Goal: Information Seeking & Learning: Check status

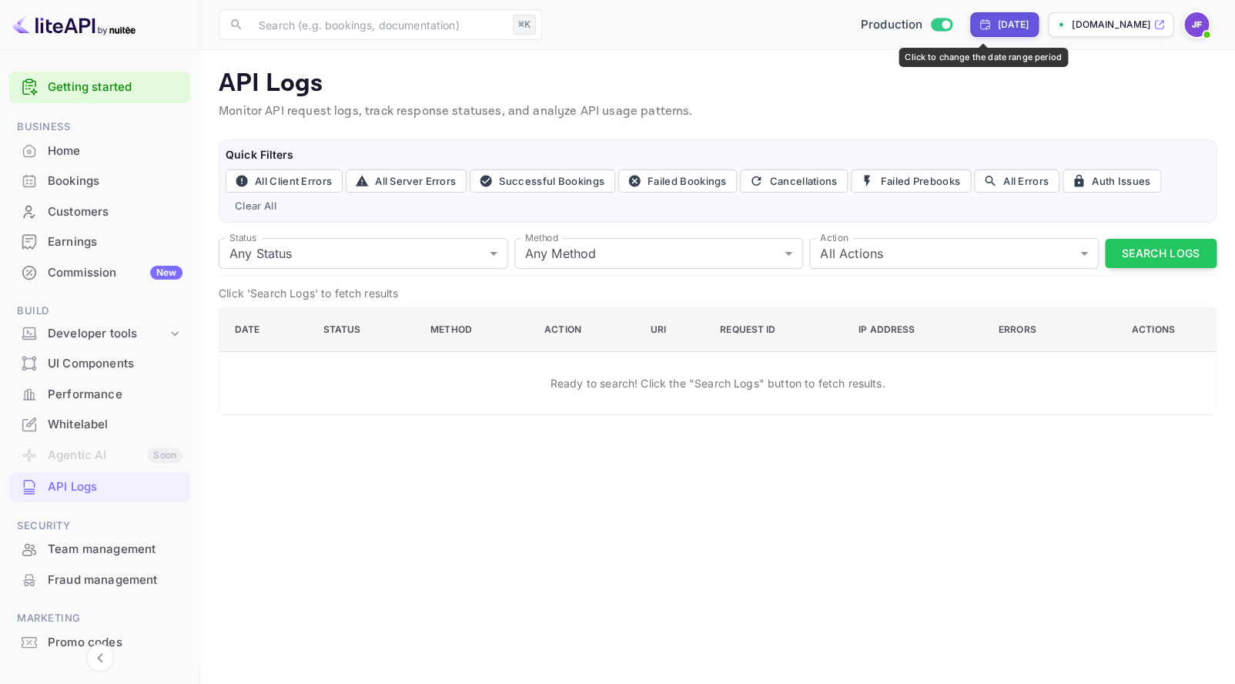
click at [997, 25] on div "[DATE]" at bounding box center [1013, 25] width 32 height 14
select select "8"
select select "2025"
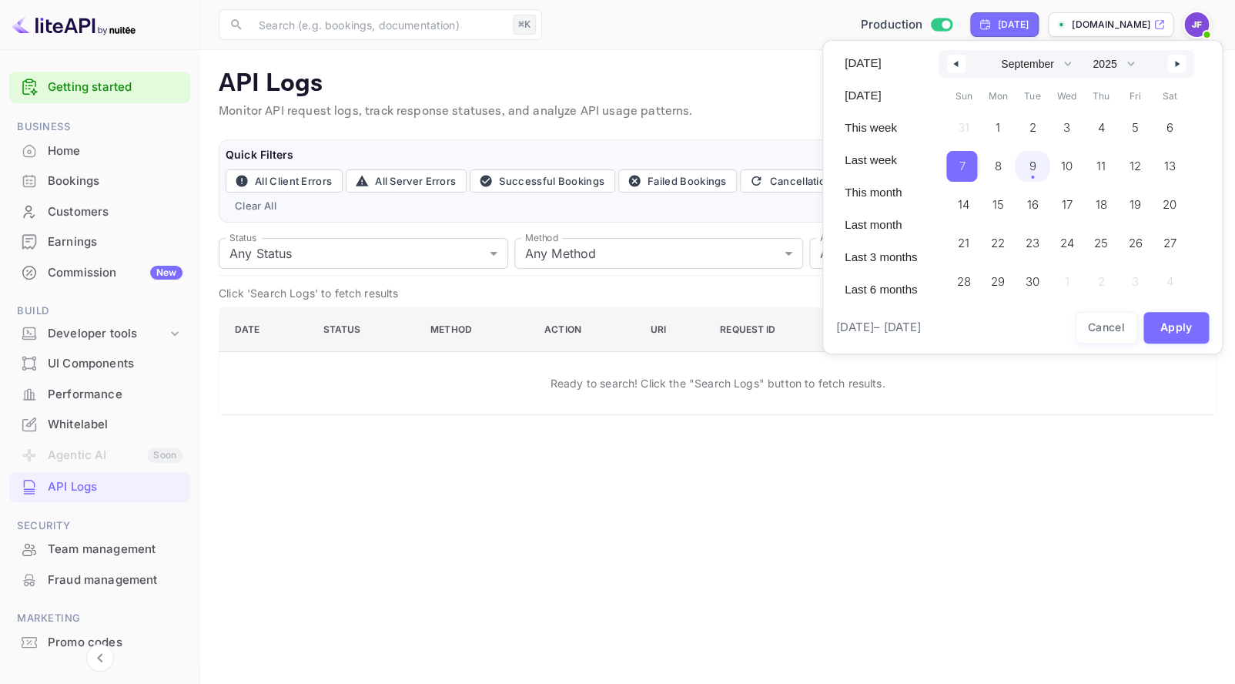
click at [1035, 172] on span "9" at bounding box center [1032, 166] width 7 height 28
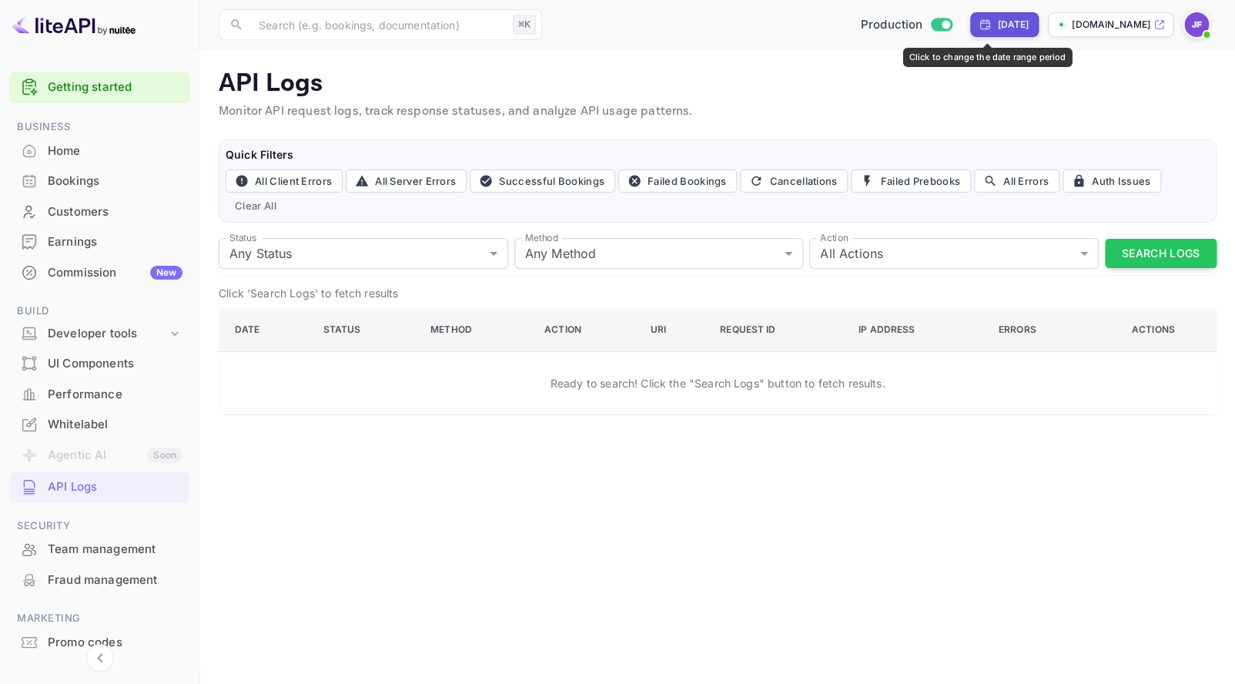
click at [970, 34] on div "[DATE]" at bounding box center [1004, 24] width 69 height 25
select select "8"
select select "2025"
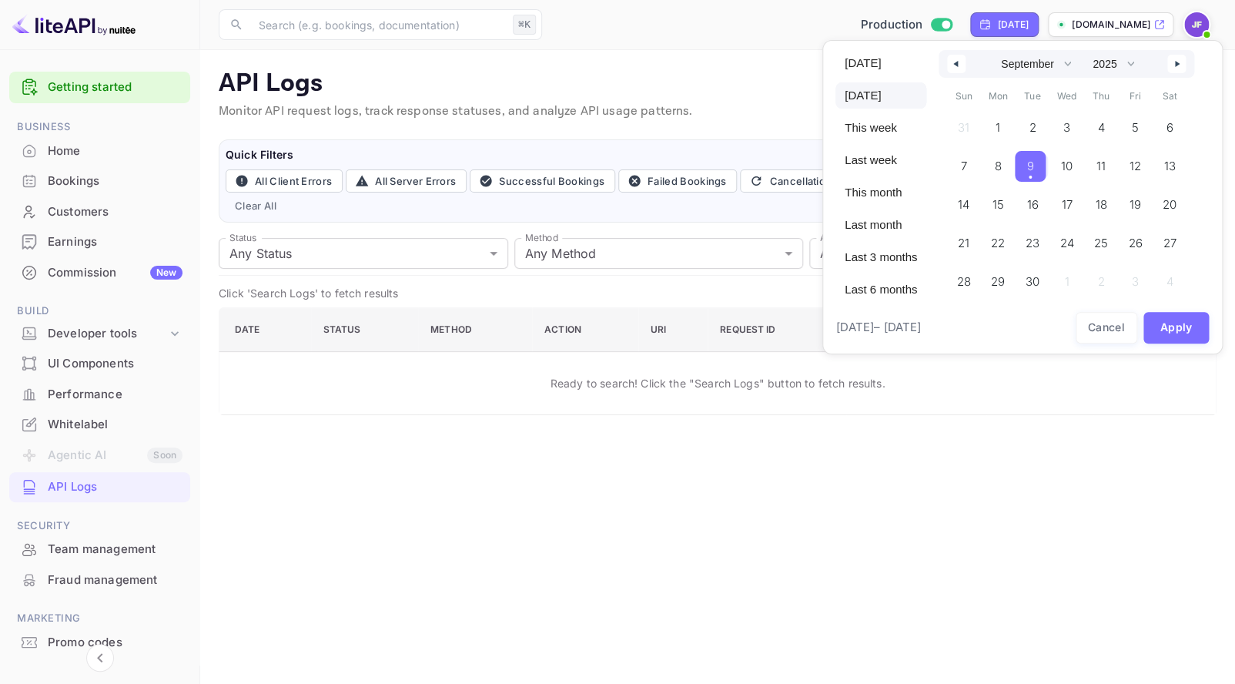
click at [1042, 172] on span "9" at bounding box center [1030, 166] width 31 height 31
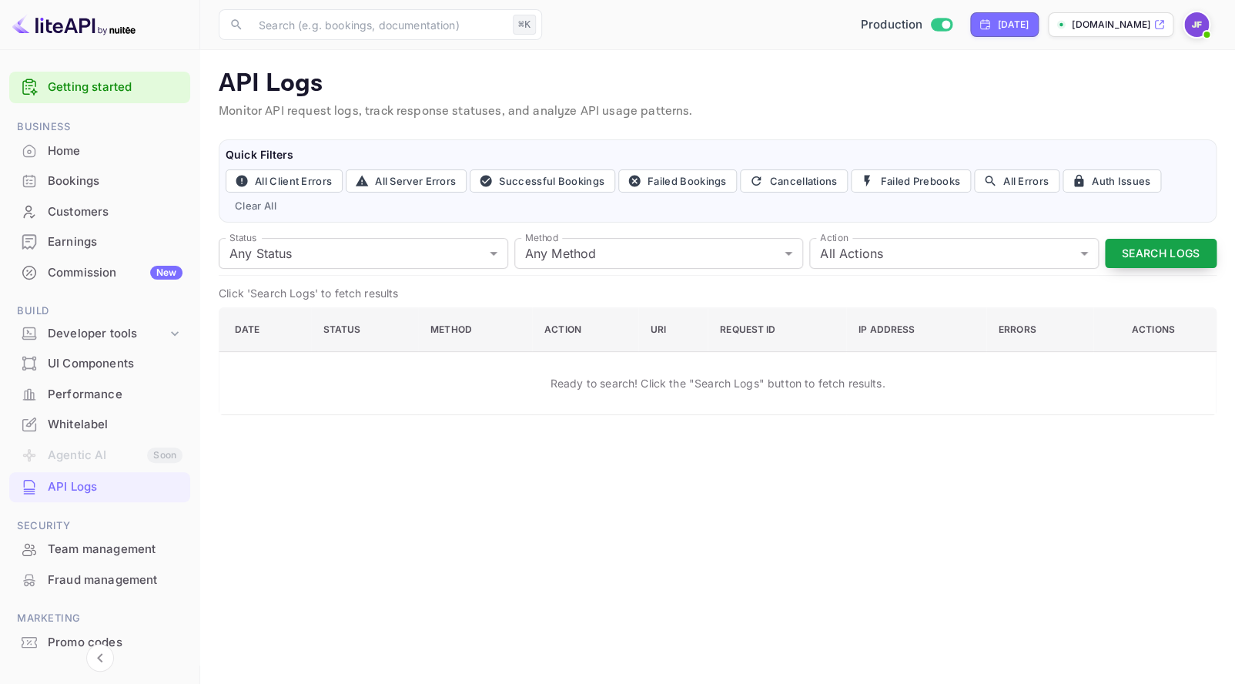
click at [1134, 257] on button "Search Logs" at bounding box center [1161, 254] width 112 height 30
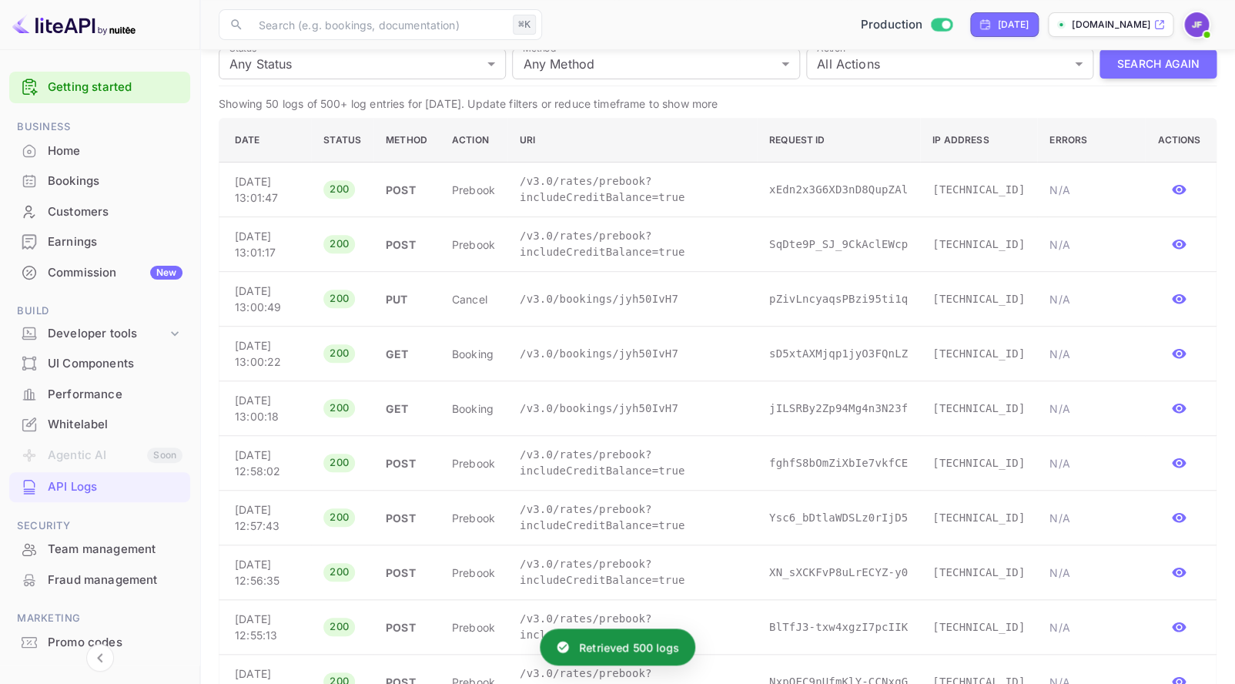
scroll to position [192, 0]
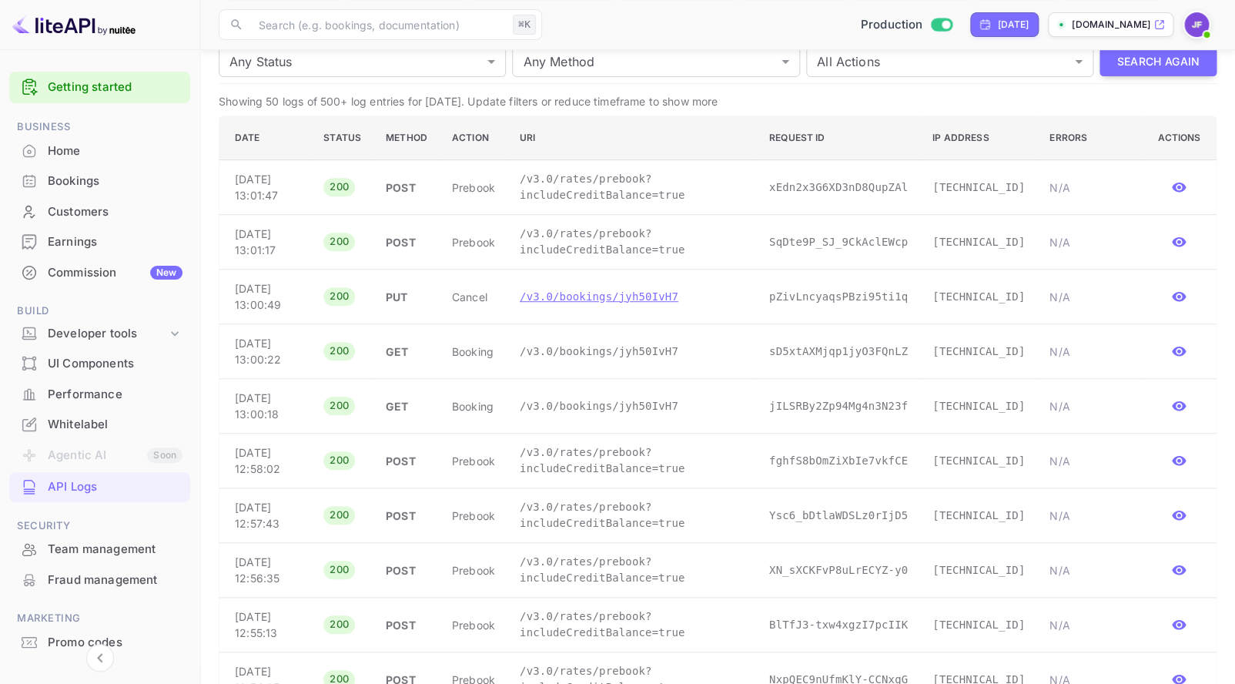
click at [586, 300] on p "/v3.0/bookings/jyh50IvH7" at bounding box center [632, 297] width 225 height 16
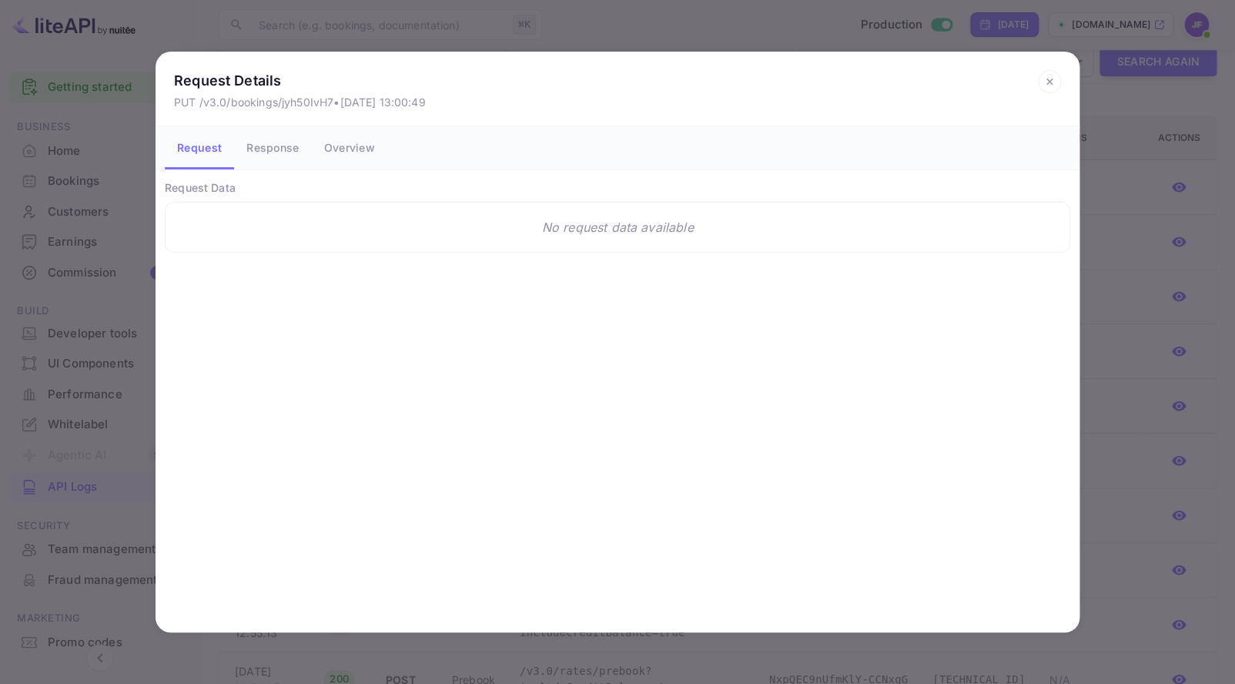
click at [290, 156] on button "Response" at bounding box center [272, 147] width 77 height 43
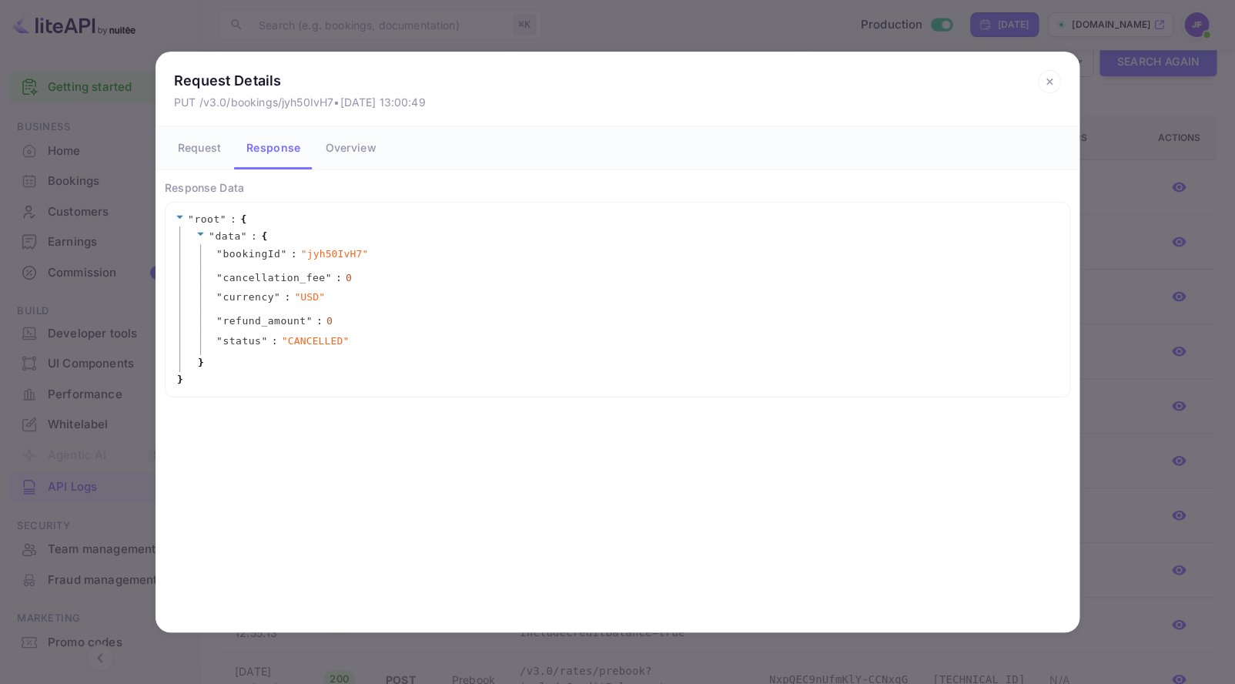
click at [1042, 82] on icon at bounding box center [1049, 81] width 23 height 23
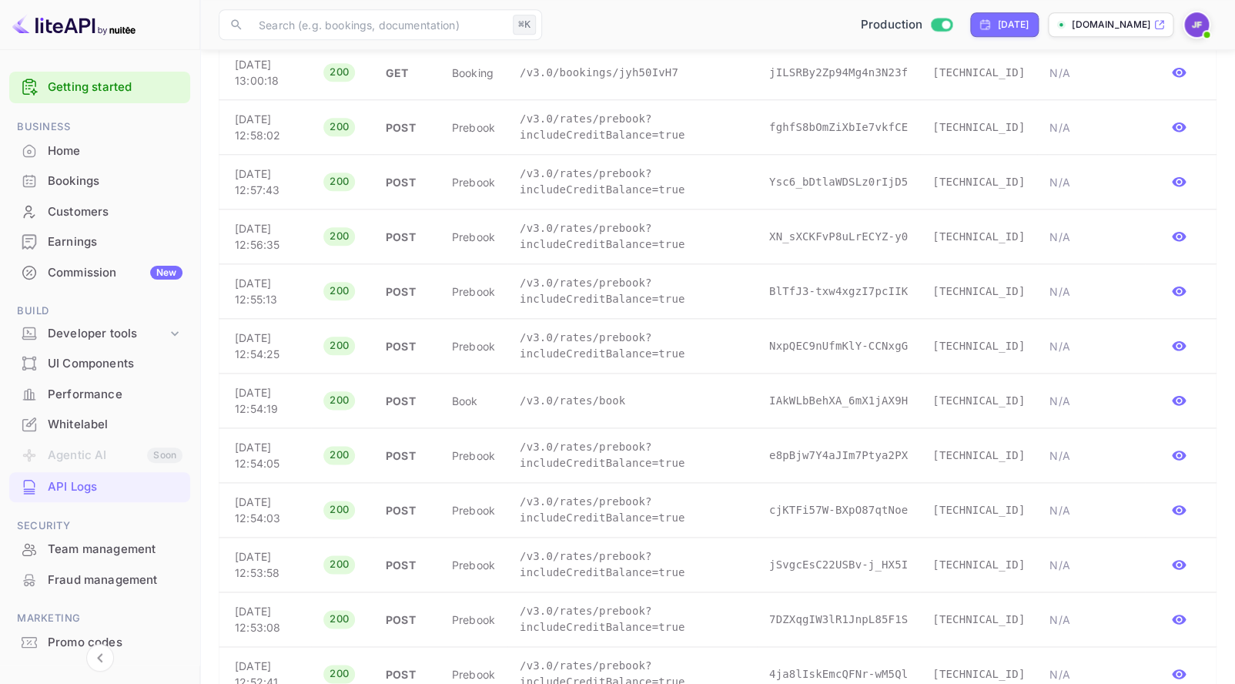
scroll to position [526, 0]
click at [606, 400] on p "/v3.0/rates/book" at bounding box center [632, 400] width 225 height 16
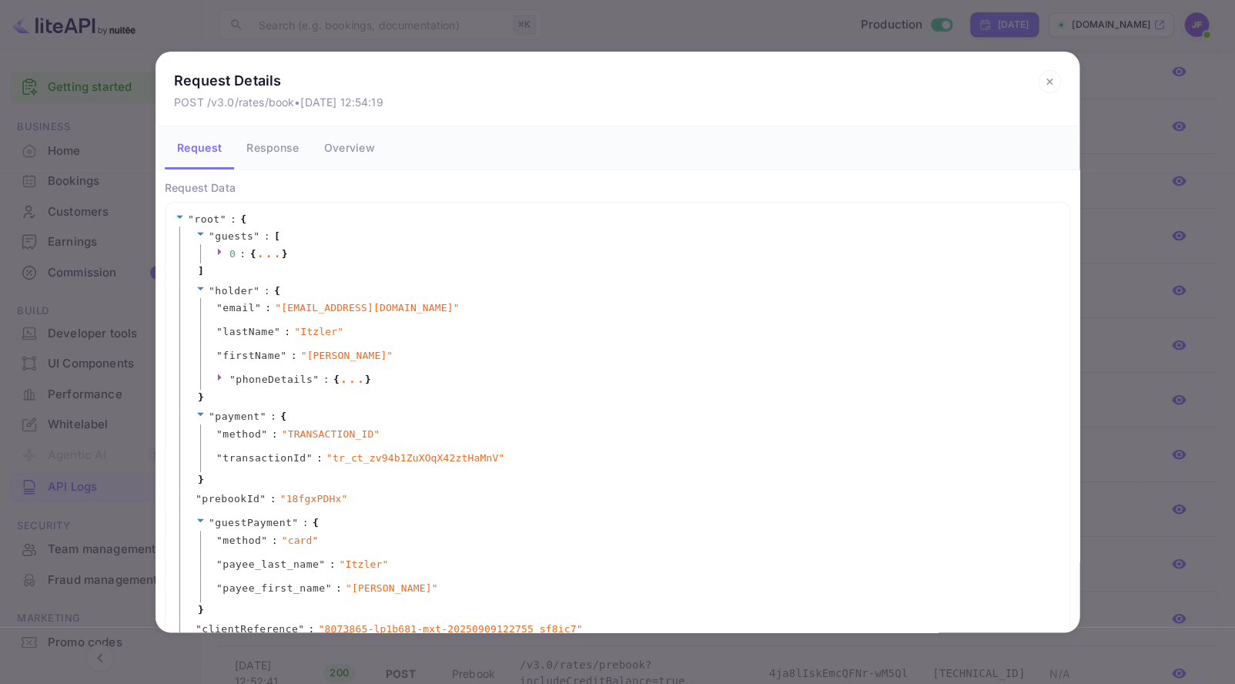
scroll to position [40, 0]
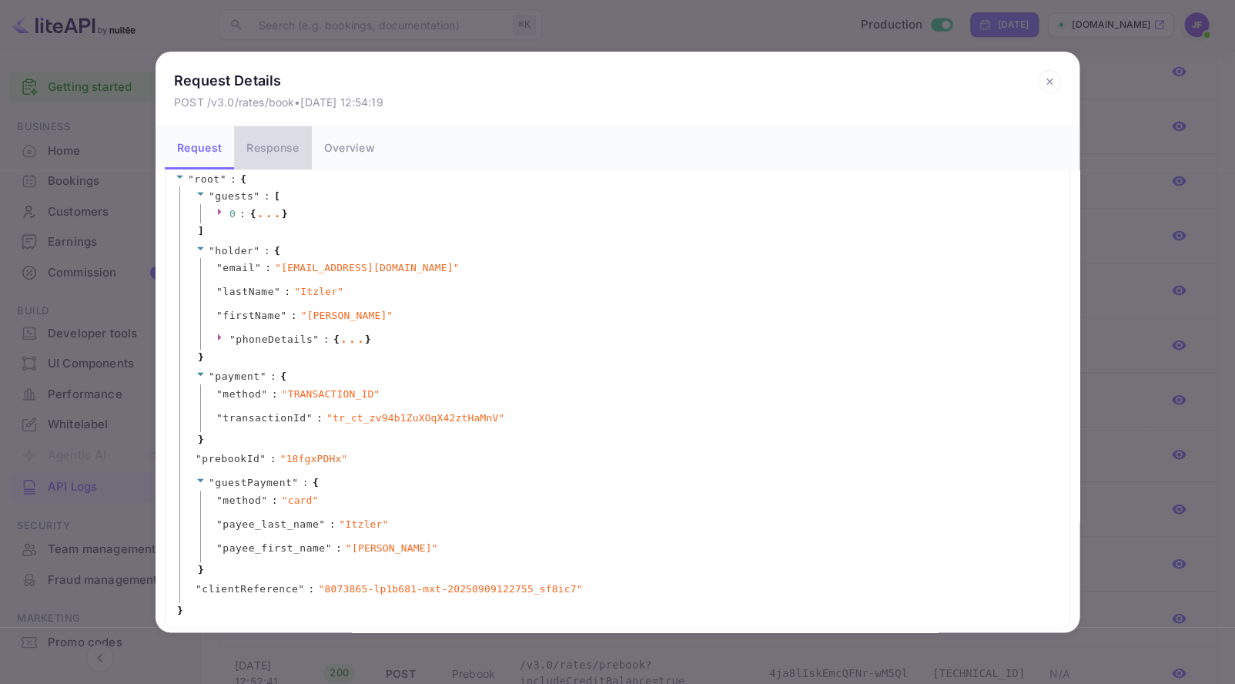
click at [258, 147] on button "Response" at bounding box center [272, 147] width 77 height 43
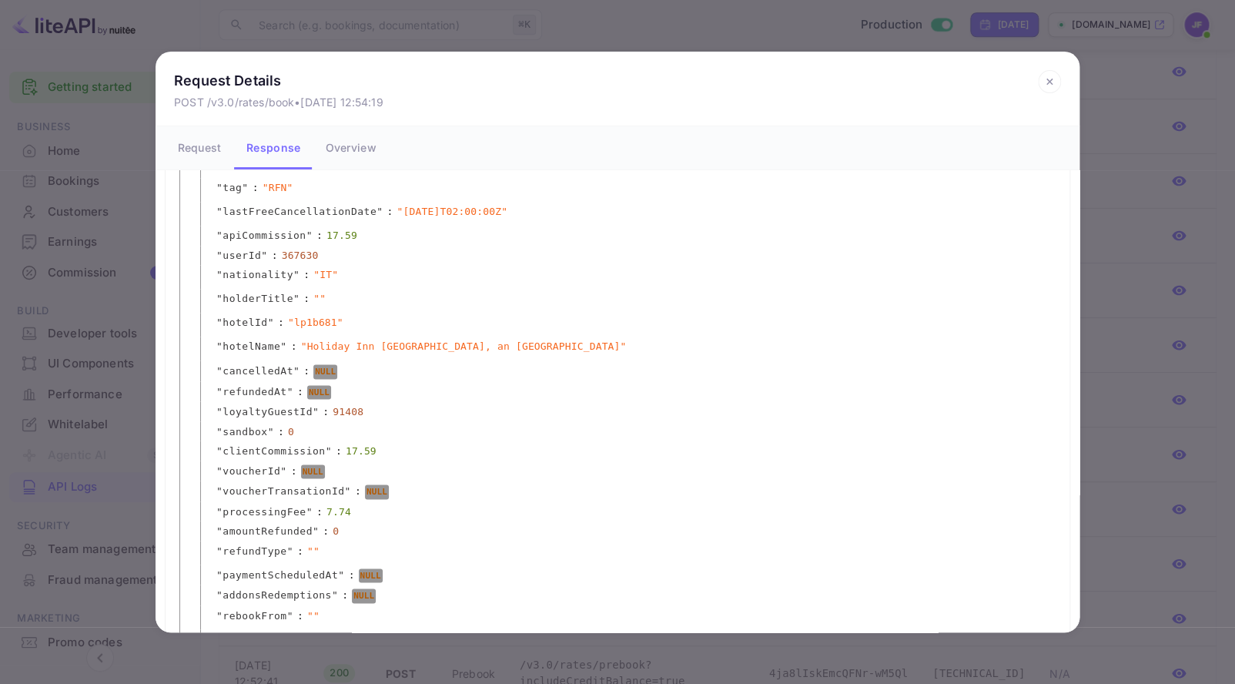
scroll to position [1049, 0]
click at [1049, 78] on icon at bounding box center [1049, 81] width 23 height 23
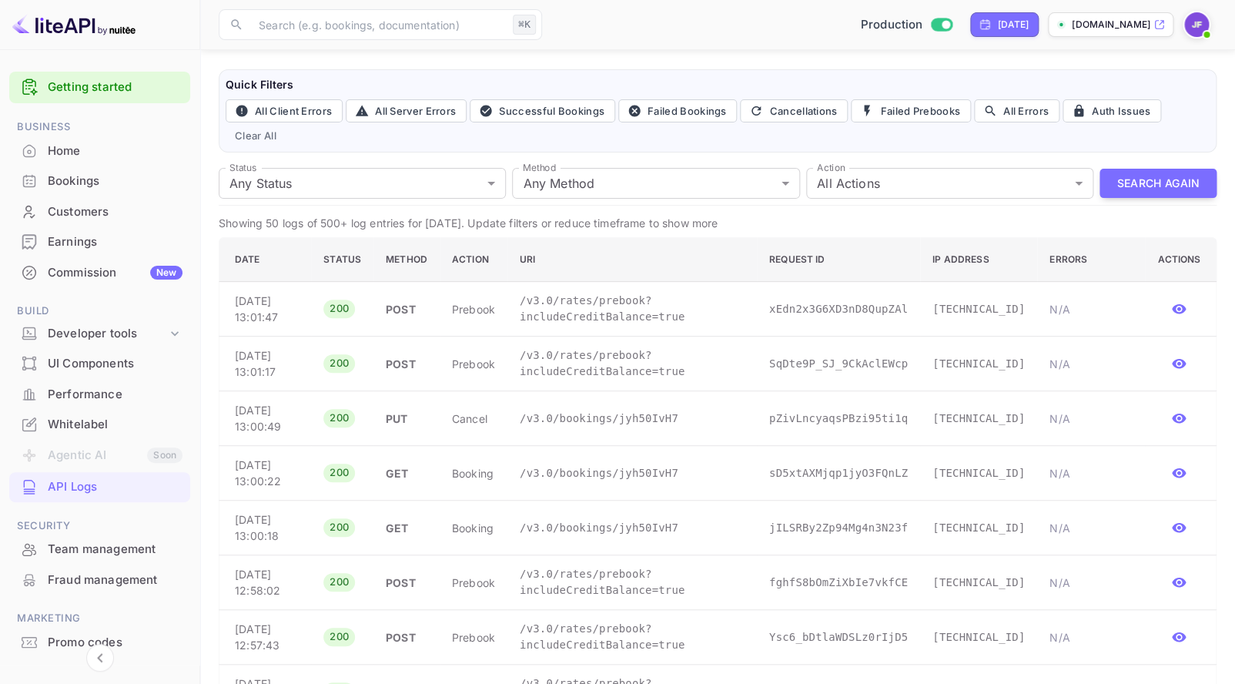
scroll to position [0, 0]
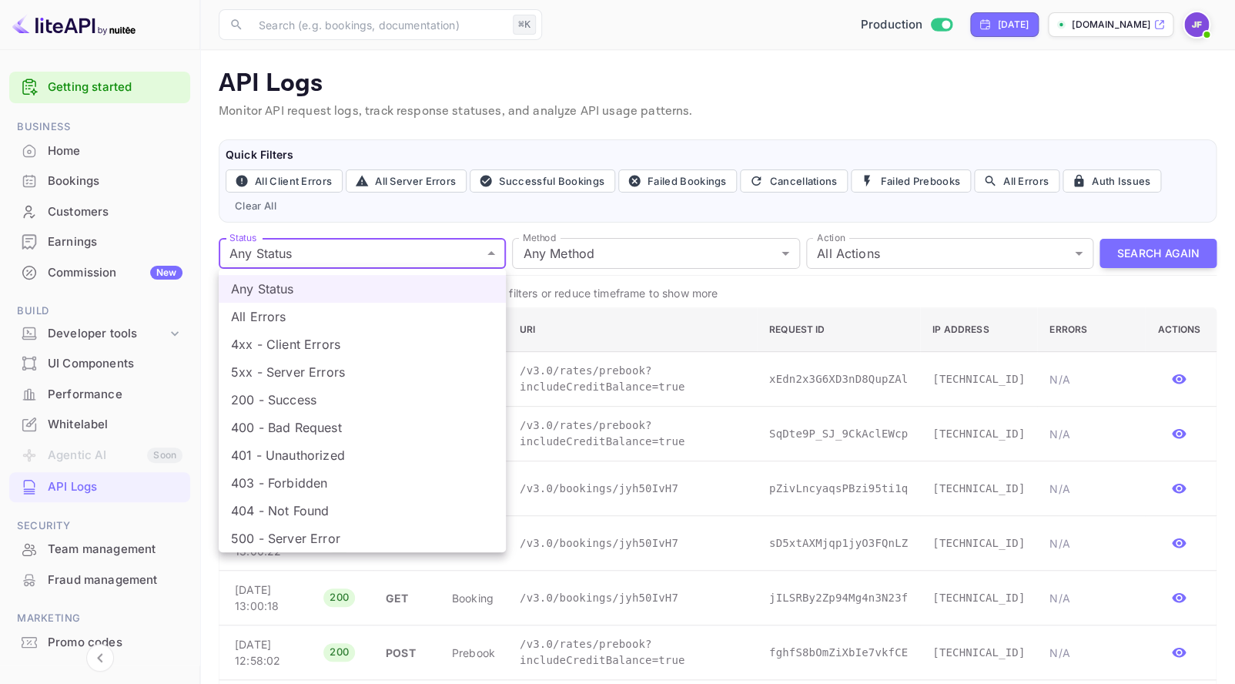
click at [334, 315] on li "All Errors" at bounding box center [362, 317] width 287 height 28
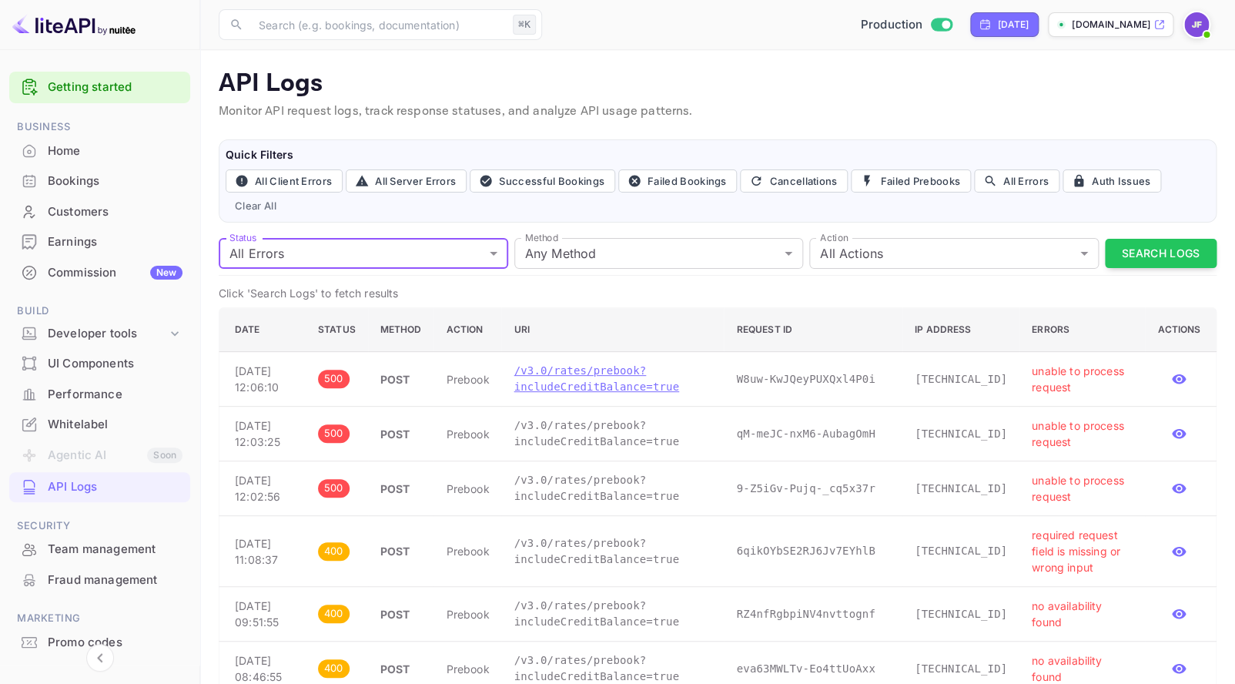
click at [628, 395] on p "/v3.0/rates/prebook?includeCreditBalance=true" at bounding box center [613, 379] width 198 height 32
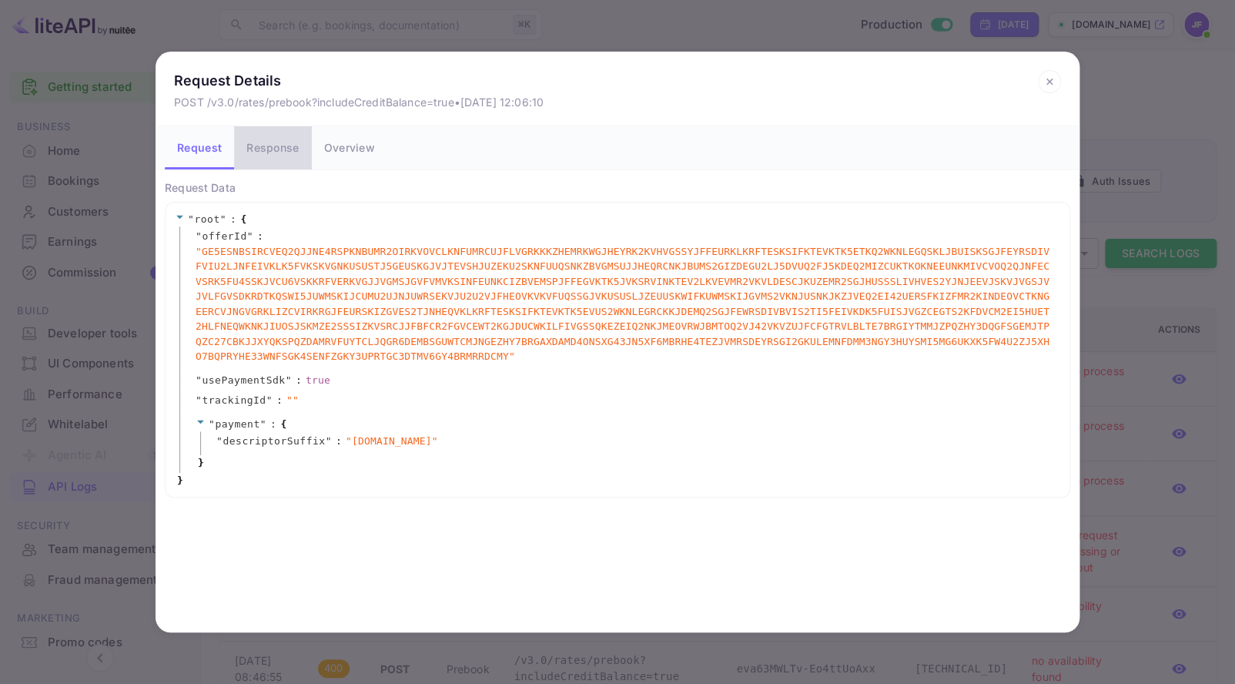
click at [278, 160] on button "Response" at bounding box center [272, 147] width 77 height 43
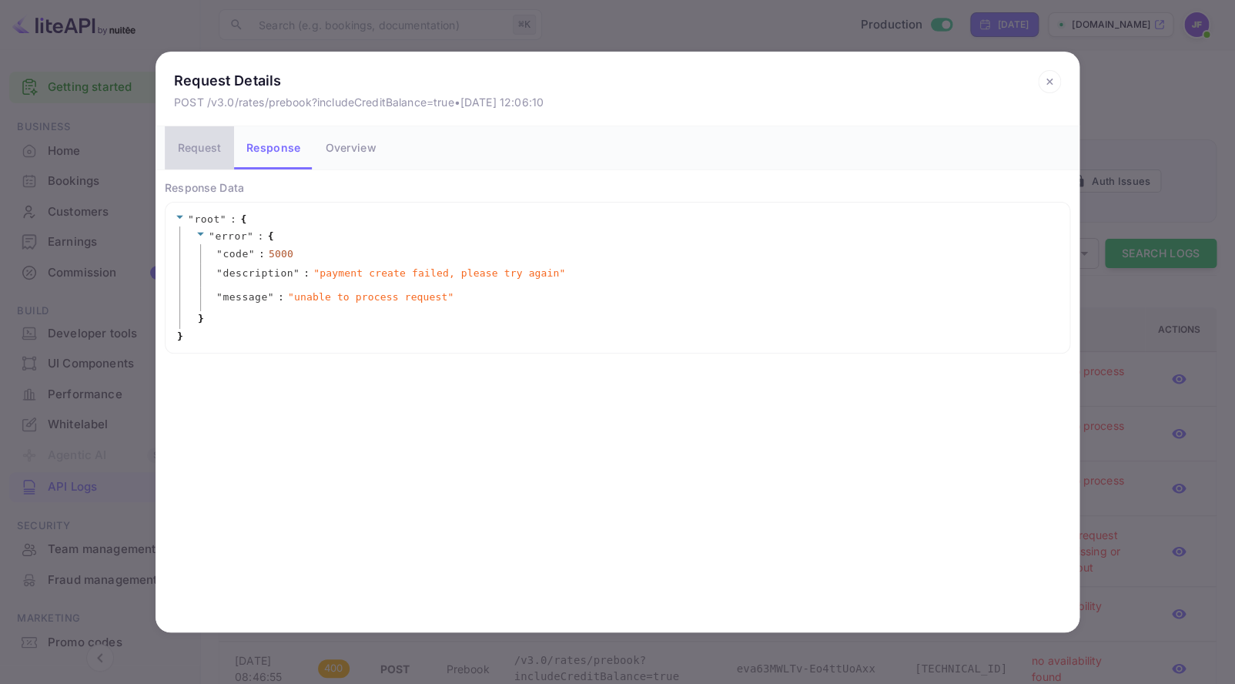
click at [213, 154] on button "Request" at bounding box center [199, 147] width 69 height 43
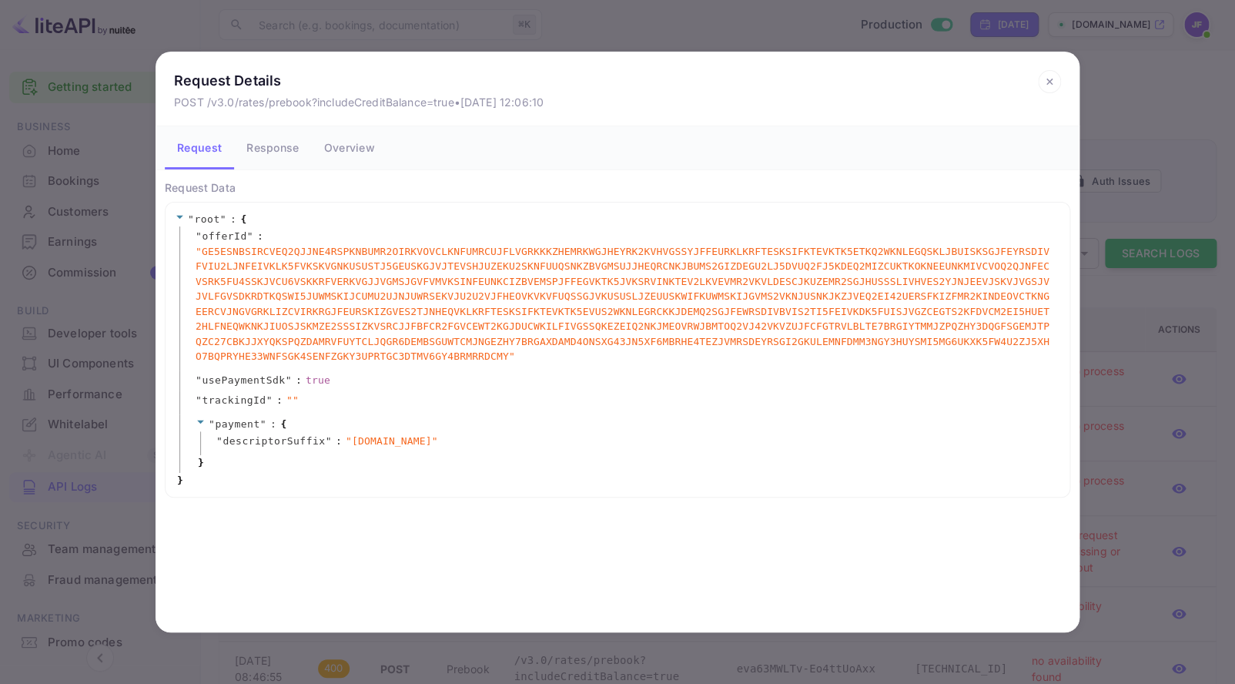
click at [1054, 83] on icon at bounding box center [1049, 81] width 23 height 23
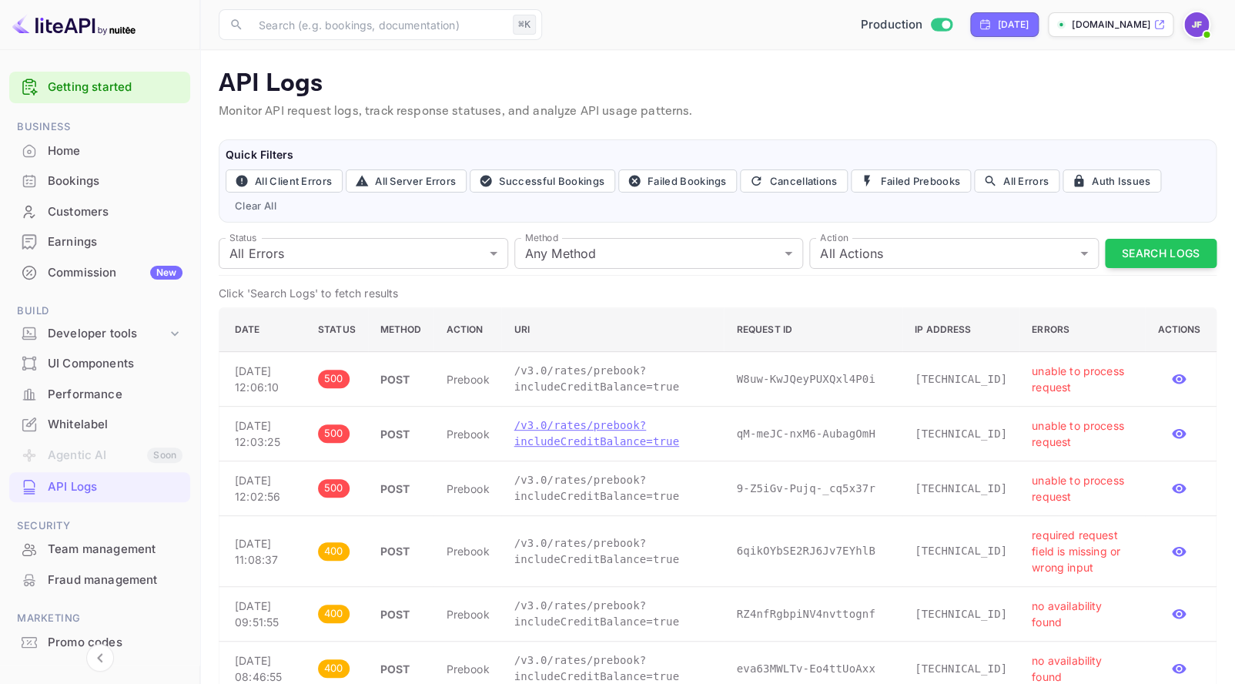
click at [633, 450] on p "/v3.0/rates/prebook?includeCreditBalance=true" at bounding box center [613, 433] width 198 height 32
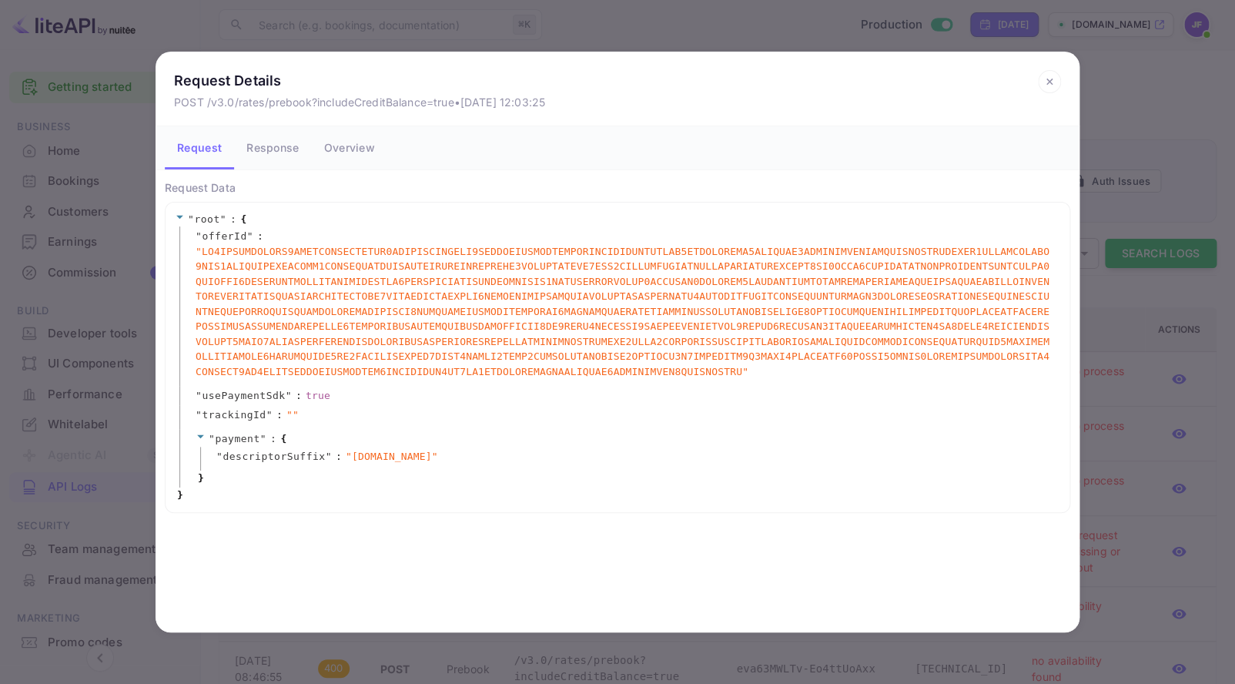
click at [279, 157] on button "Response" at bounding box center [272, 147] width 77 height 43
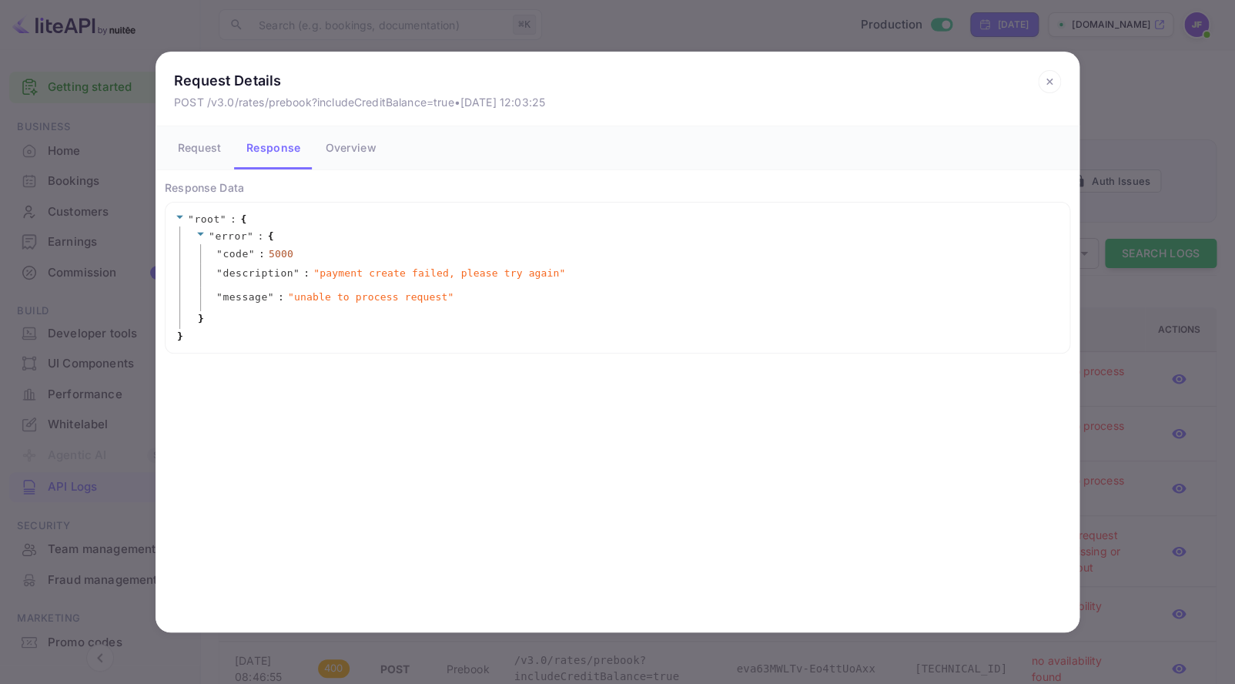
click at [1052, 84] on icon at bounding box center [1048, 81] width 5 height 5
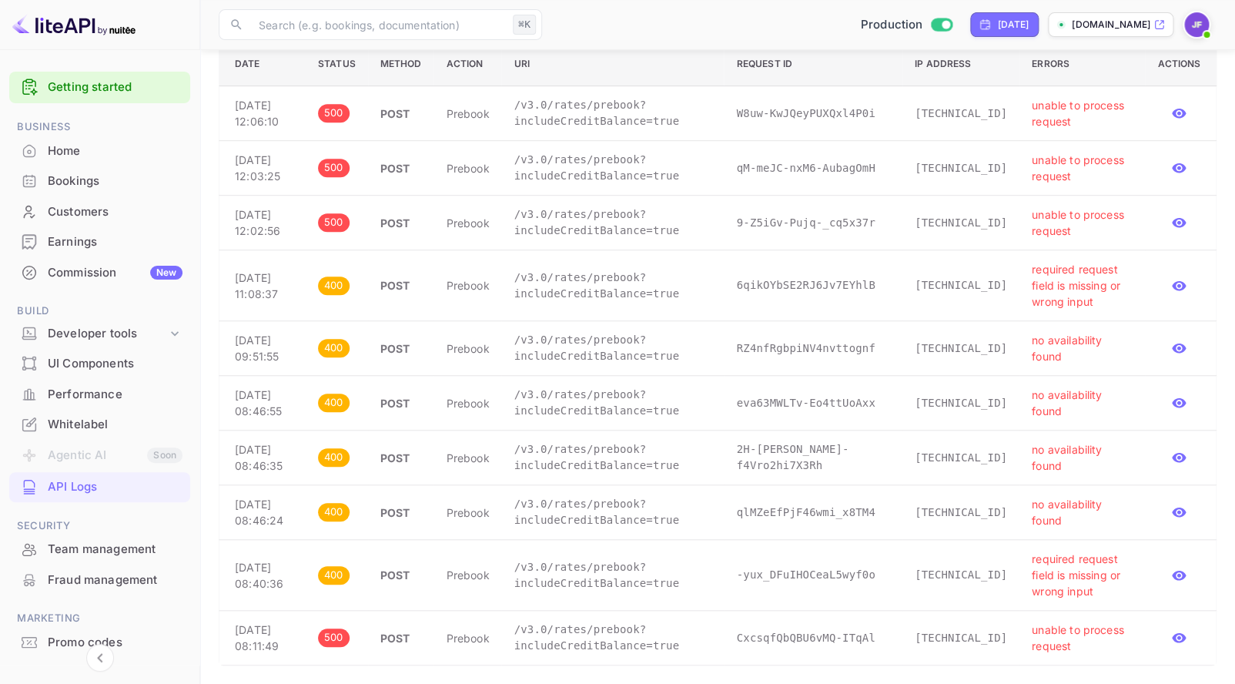
scroll to position [395, 0]
click at [654, 634] on p "/v3.0/rates/prebook?includeCreditBalance=true" at bounding box center [613, 637] width 198 height 32
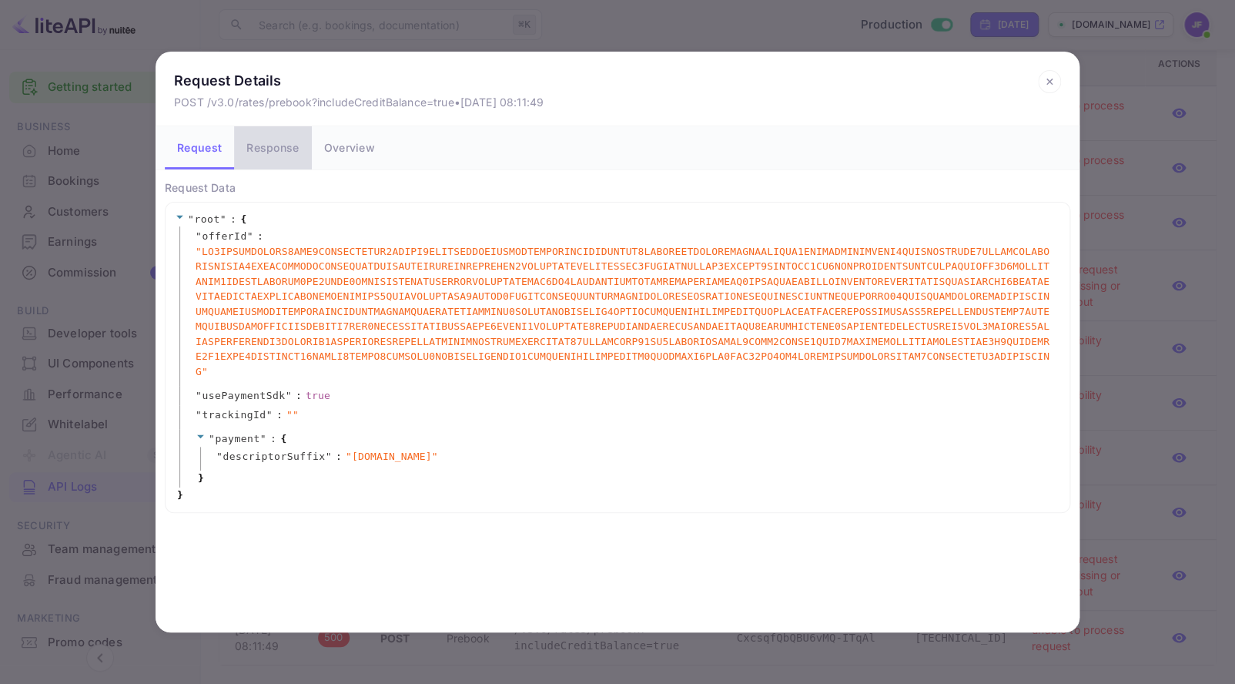
click at [280, 160] on button "Response" at bounding box center [272, 147] width 77 height 43
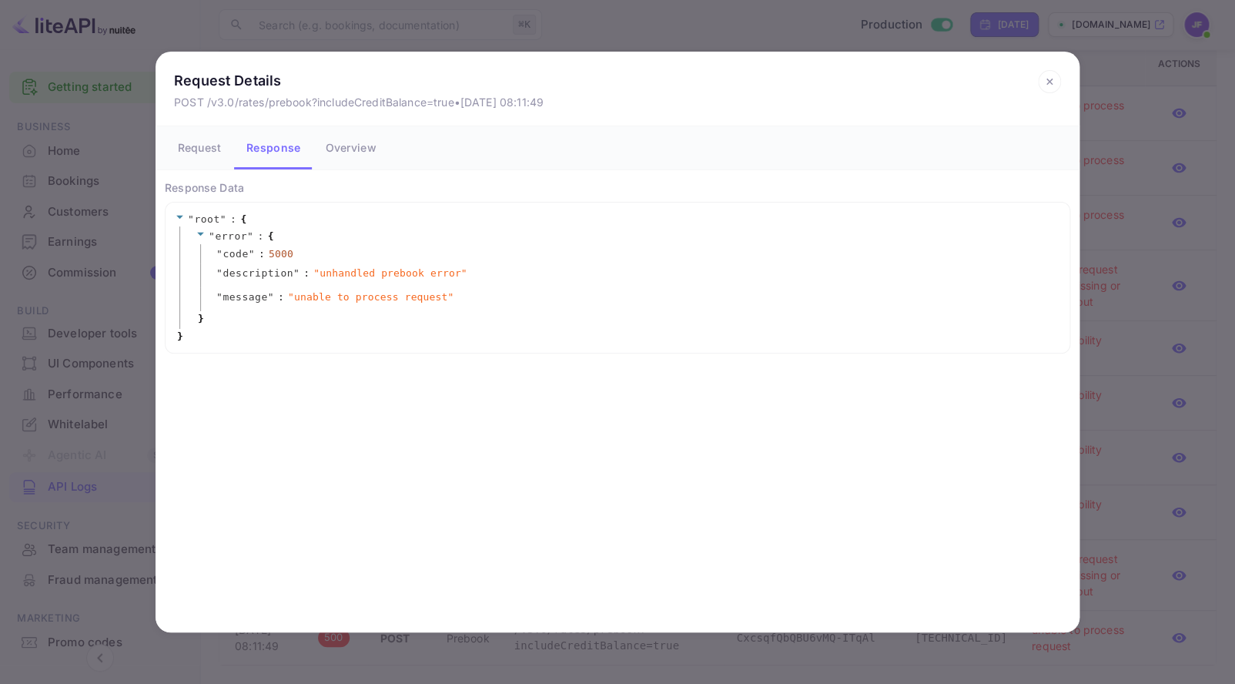
drag, startPoint x: 1054, startPoint y: 79, endPoint x: 969, endPoint y: 155, distance: 113.9
click at [1054, 79] on icon at bounding box center [1049, 81] width 23 height 23
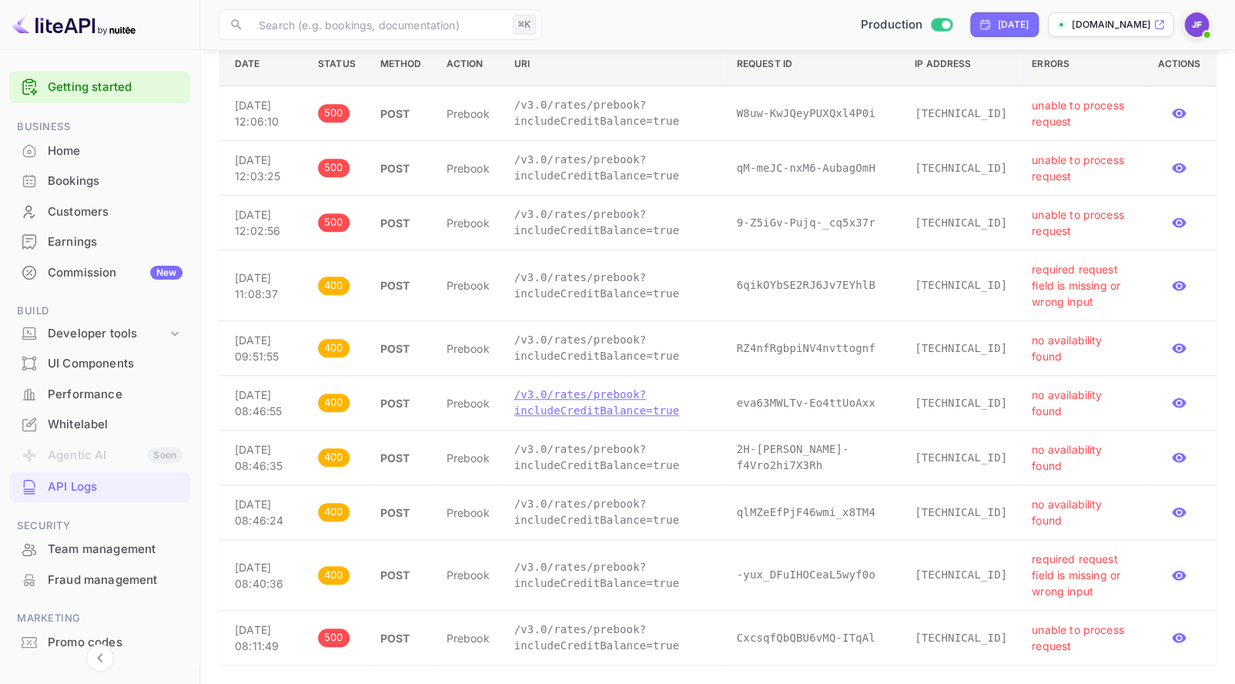
click at [586, 386] on p "/v3.0/rates/prebook?includeCreditBalance=true" at bounding box center [613, 402] width 198 height 32
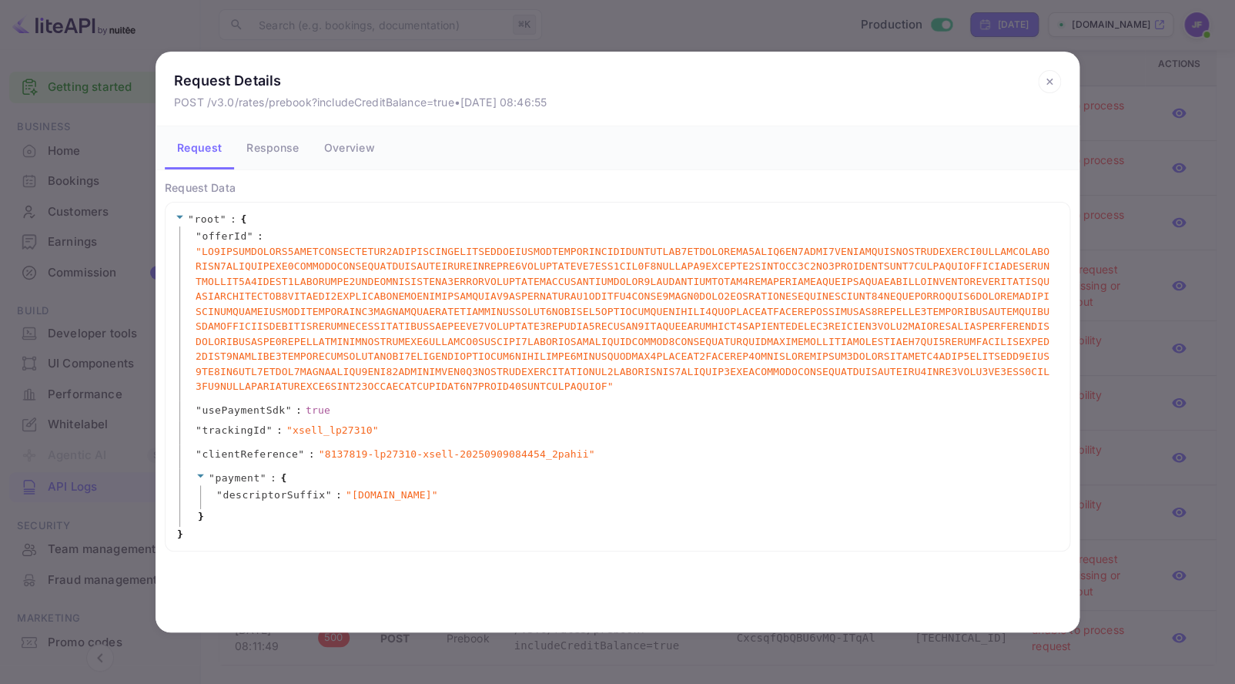
click at [275, 150] on button "Response" at bounding box center [272, 147] width 77 height 43
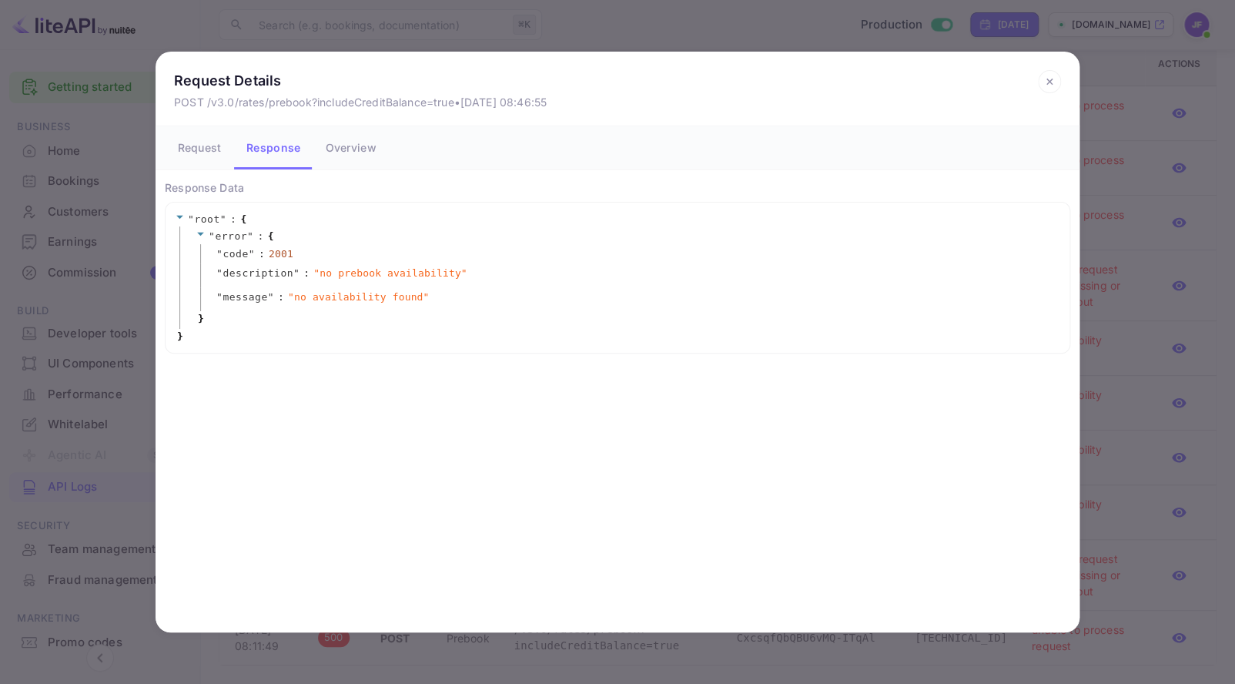
click at [205, 150] on button "Request" at bounding box center [199, 147] width 69 height 43
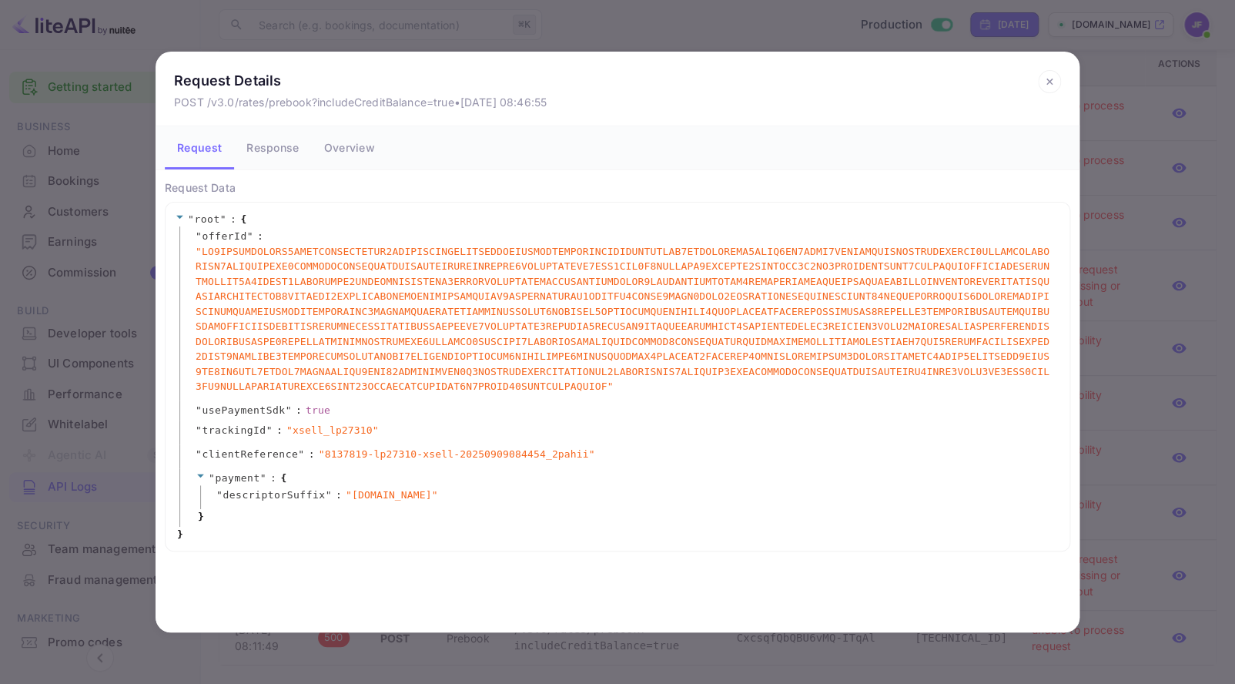
click at [1045, 80] on icon at bounding box center [1049, 81] width 23 height 23
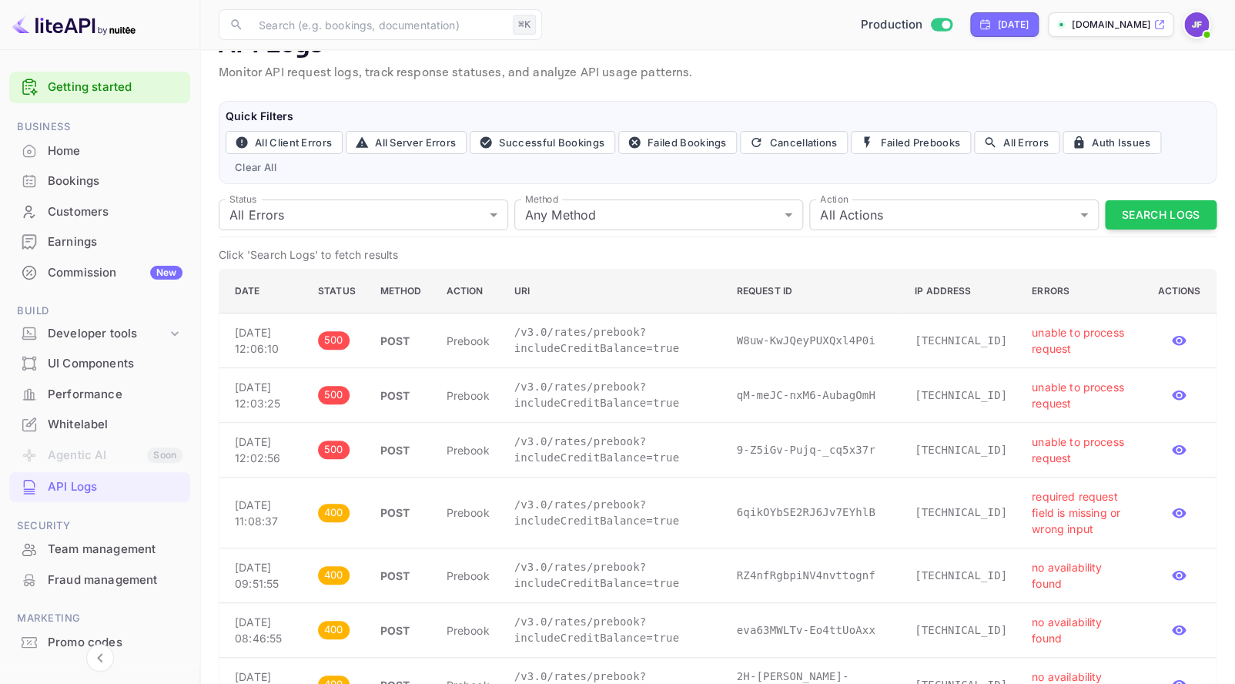
scroll to position [0, 0]
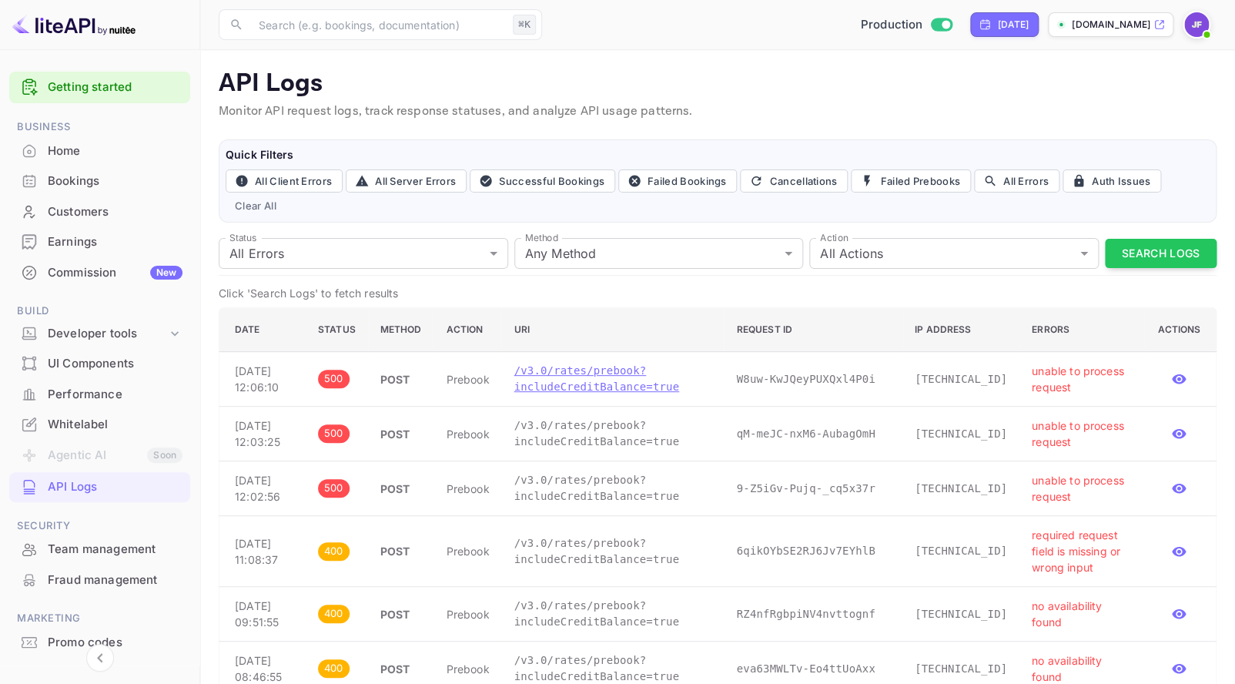
click at [567, 392] on p "/v3.0/rates/prebook?includeCreditBalance=true" at bounding box center [613, 379] width 198 height 32
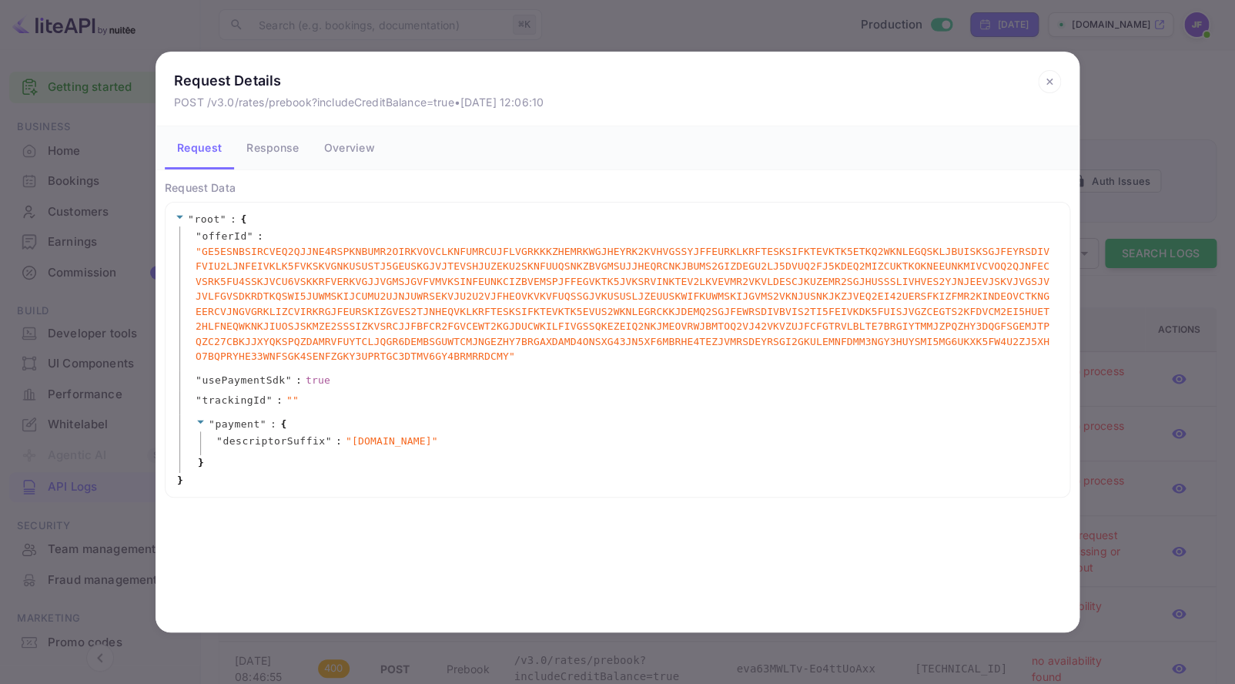
click at [279, 157] on button "Response" at bounding box center [272, 147] width 77 height 43
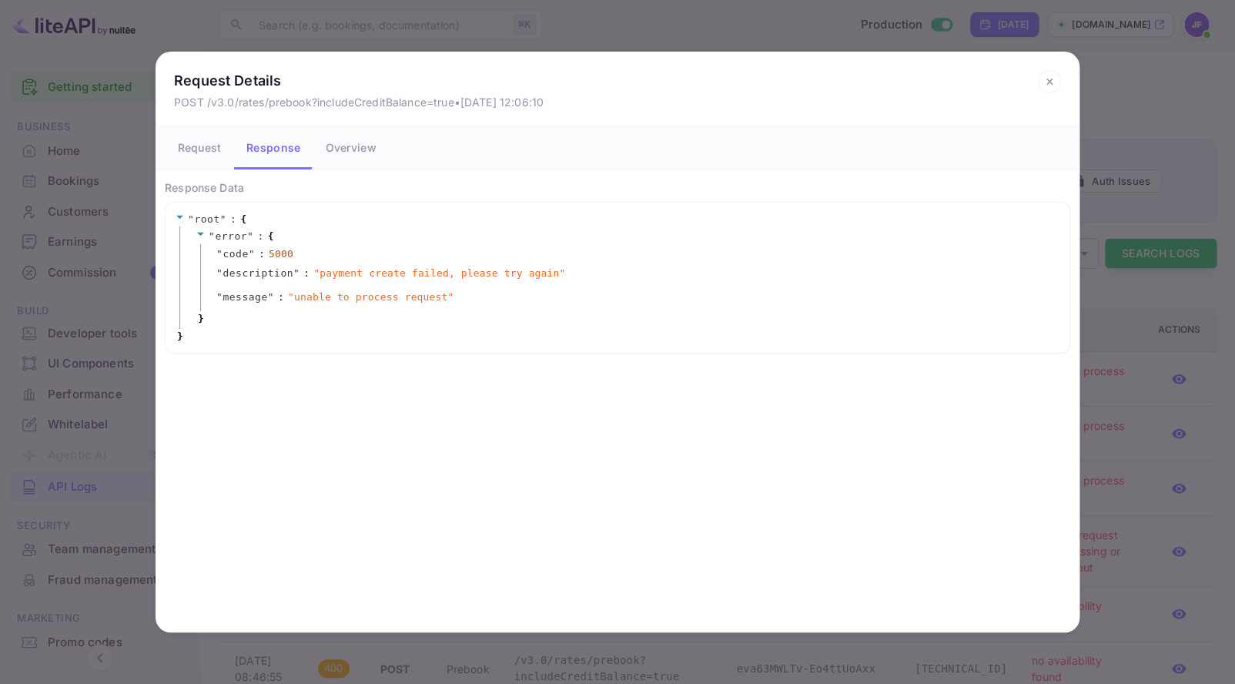
click at [1054, 82] on icon at bounding box center [1049, 81] width 23 height 23
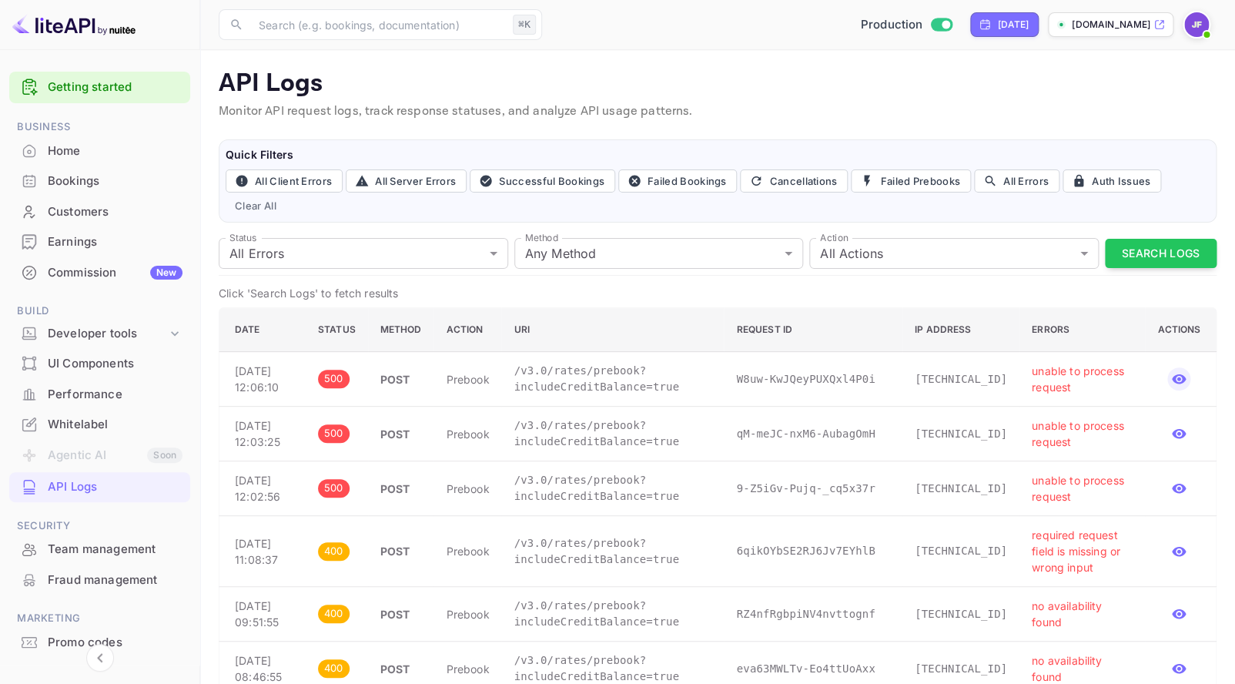
click at [1176, 386] on icon "button" at bounding box center [1178, 378] width 15 height 15
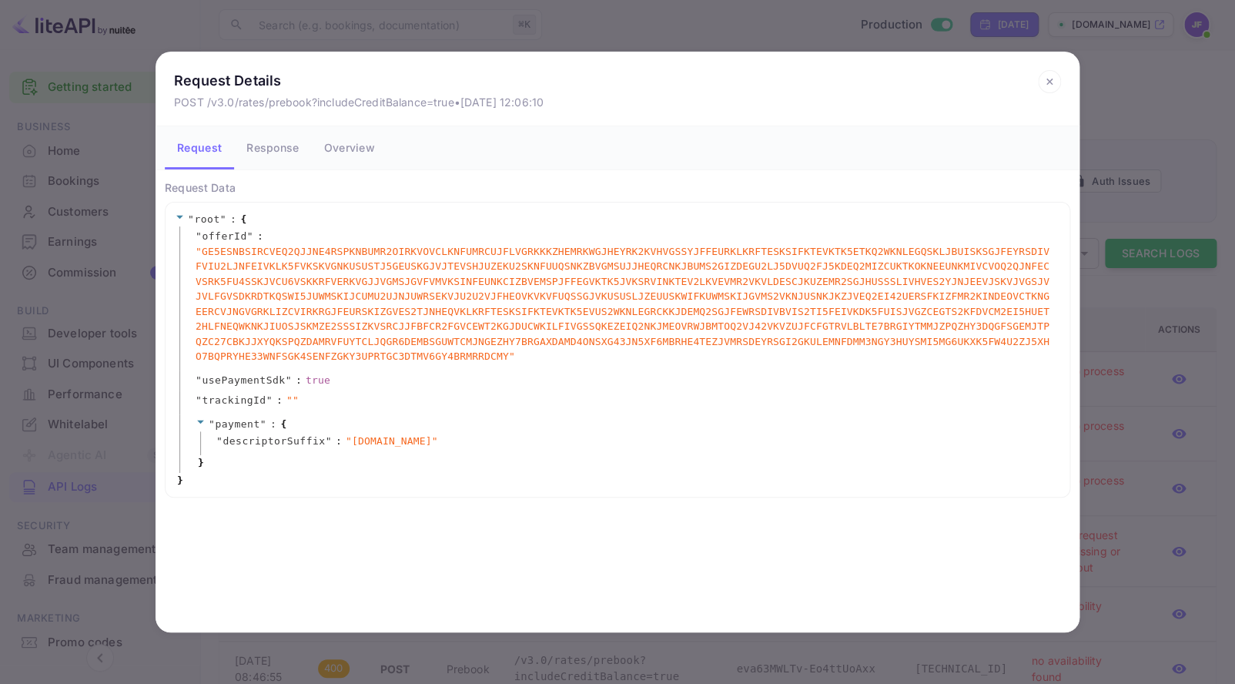
click at [1048, 83] on icon at bounding box center [1048, 81] width 5 height 5
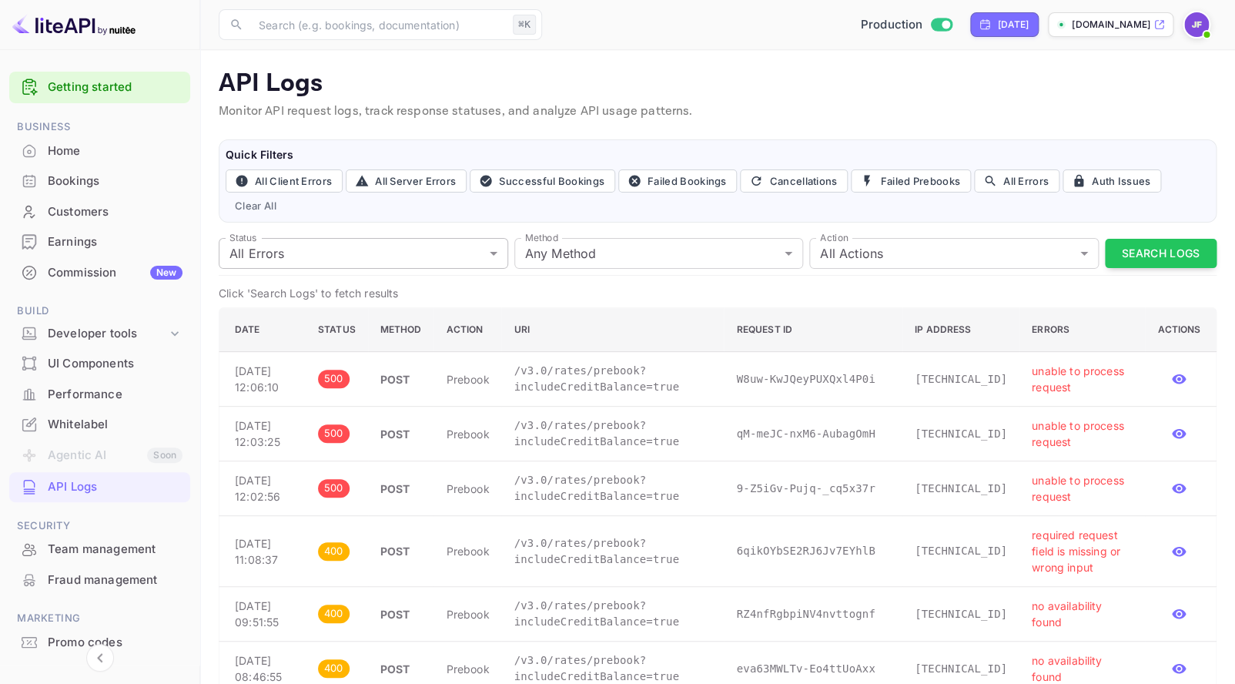
click at [390, 243] on body "Getting started Business Home Bookings Customers Earnings Commission New Build …" at bounding box center [617, 474] width 1235 height 949
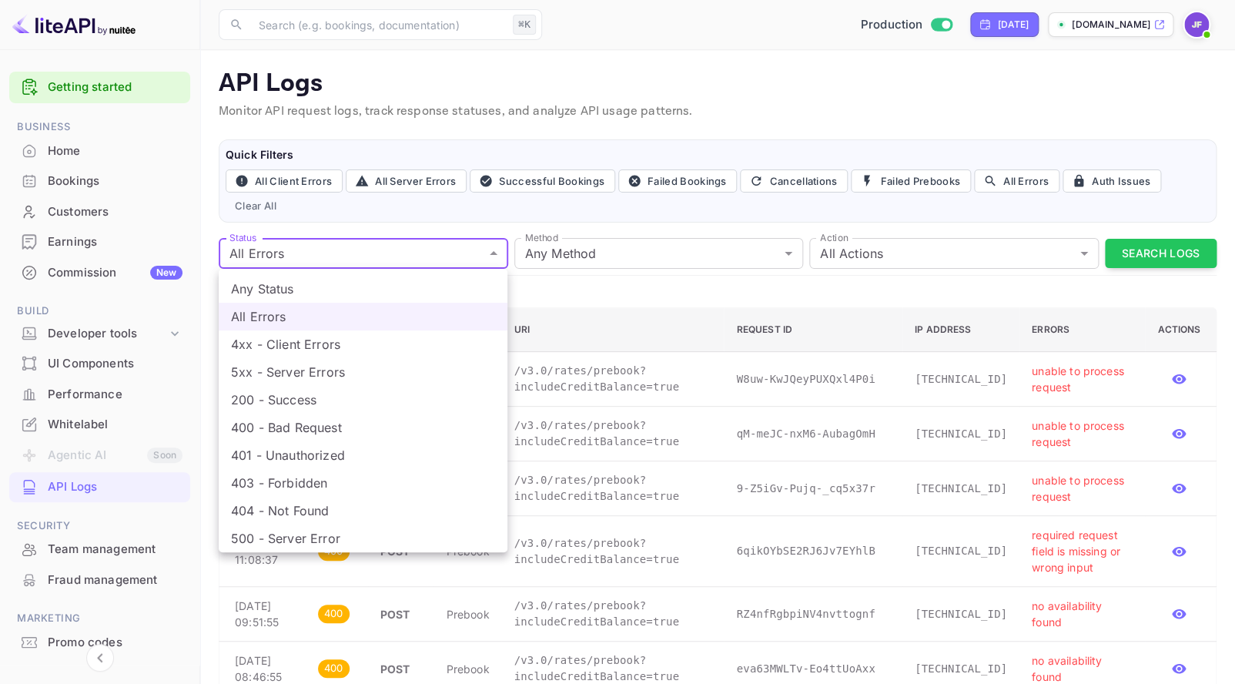
click at [370, 293] on li "Any Status" at bounding box center [363, 289] width 289 height 28
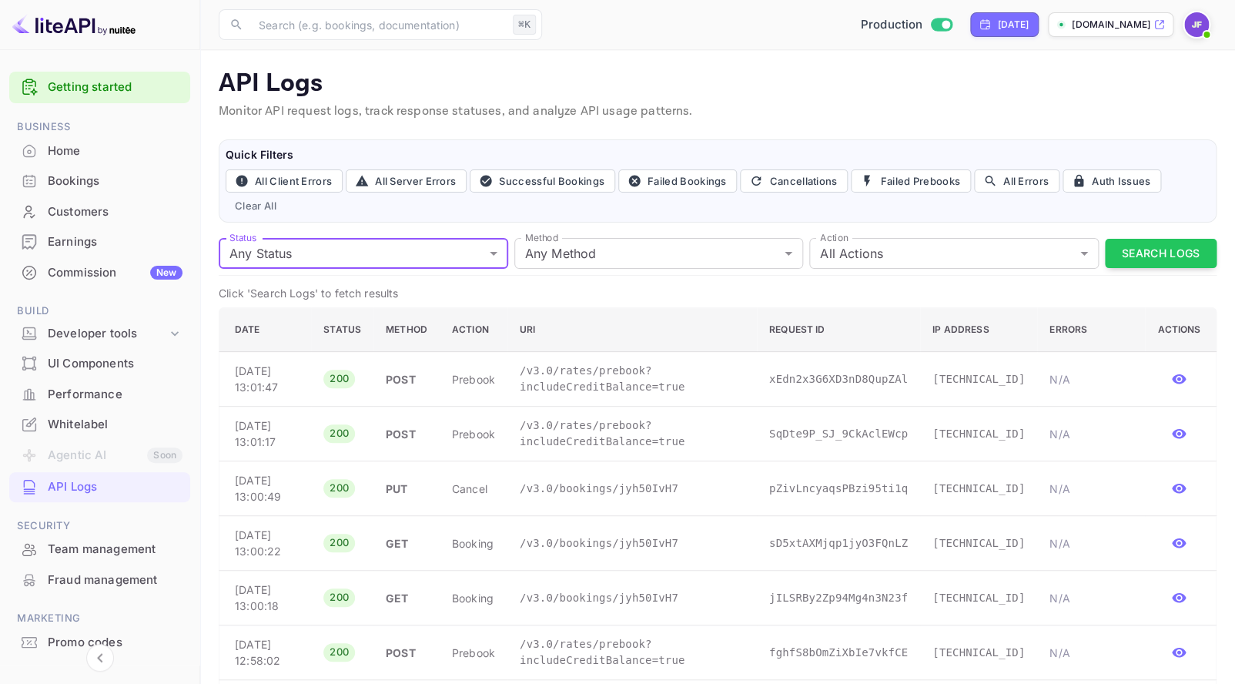
type input "all"
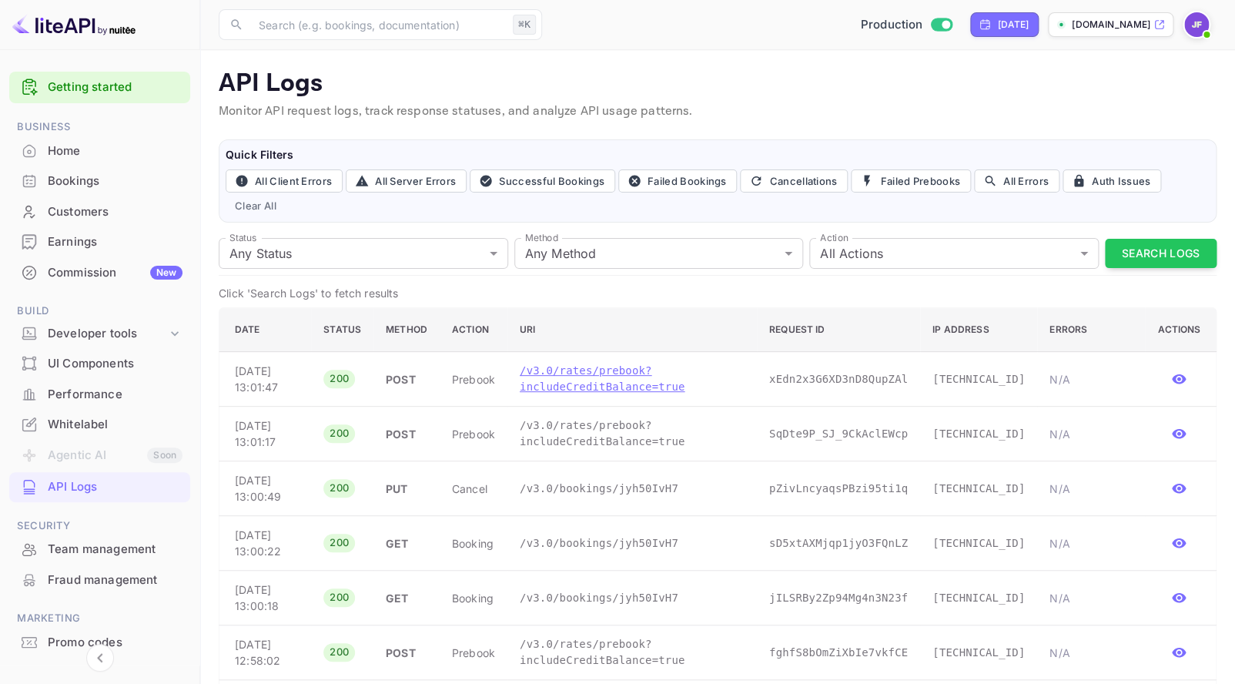
click at [621, 392] on p "/v3.0/rates/prebook?includeCreditBalance=true" at bounding box center [632, 379] width 225 height 32
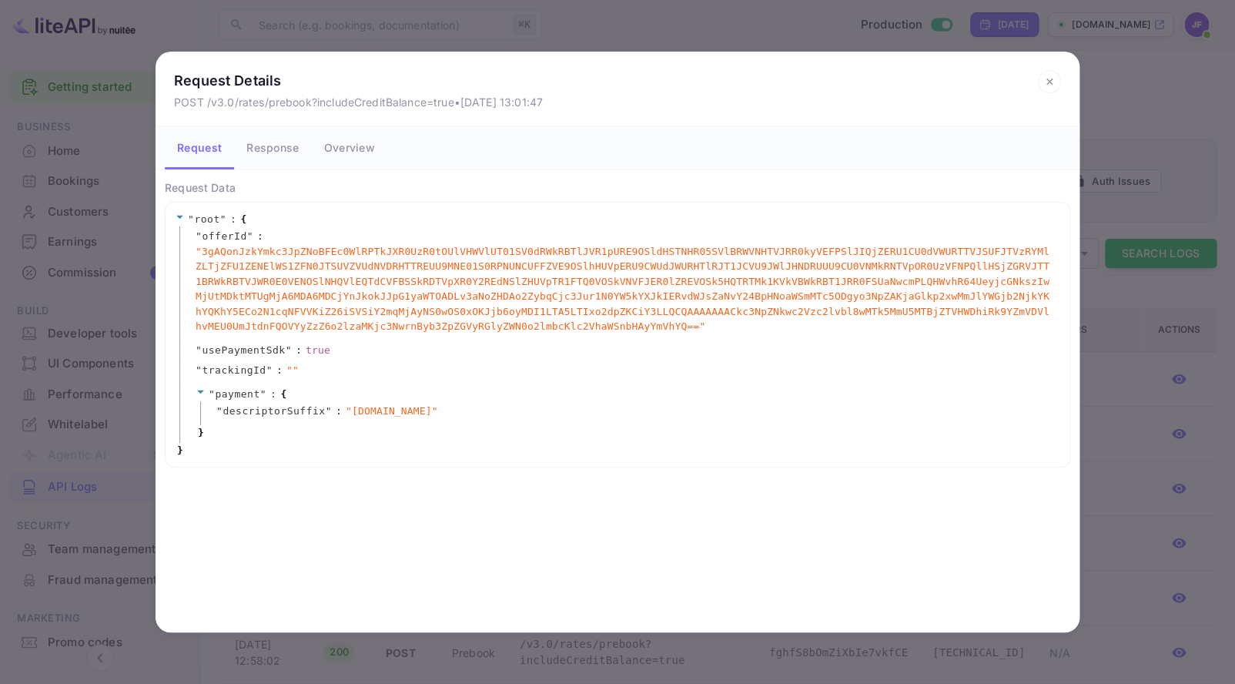
click at [273, 156] on button "Response" at bounding box center [272, 147] width 77 height 43
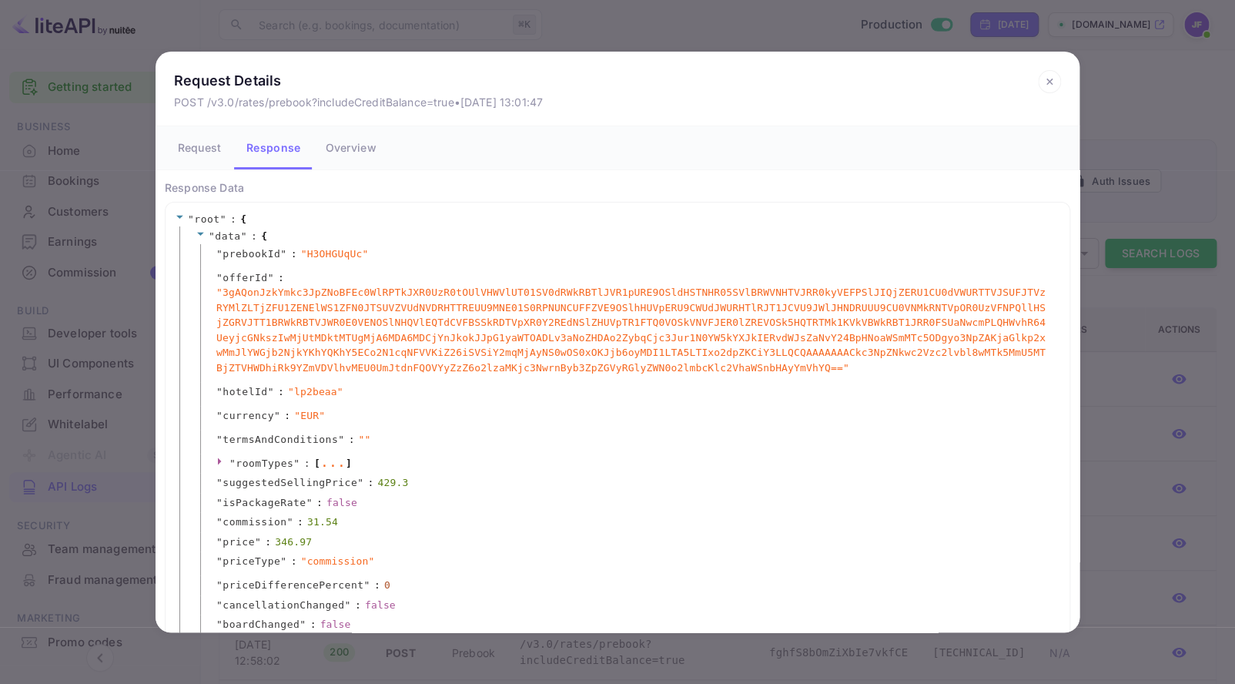
scroll to position [179, 0]
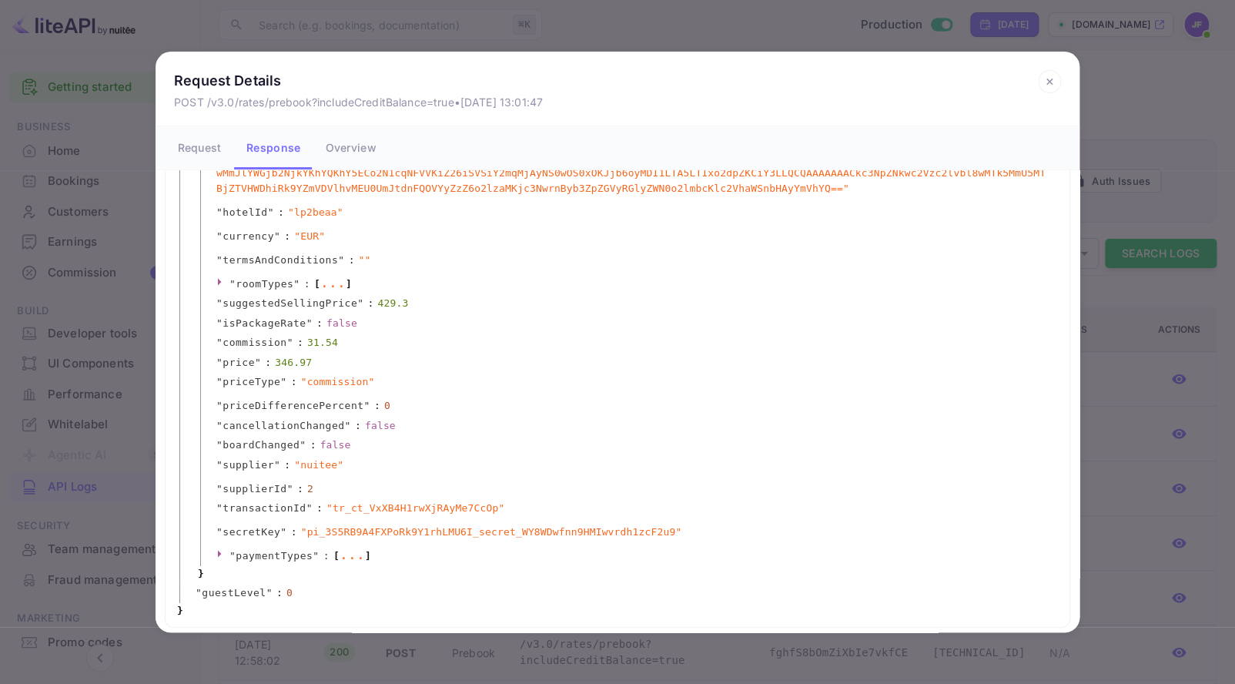
click at [366, 155] on button "Overview" at bounding box center [350, 147] width 75 height 43
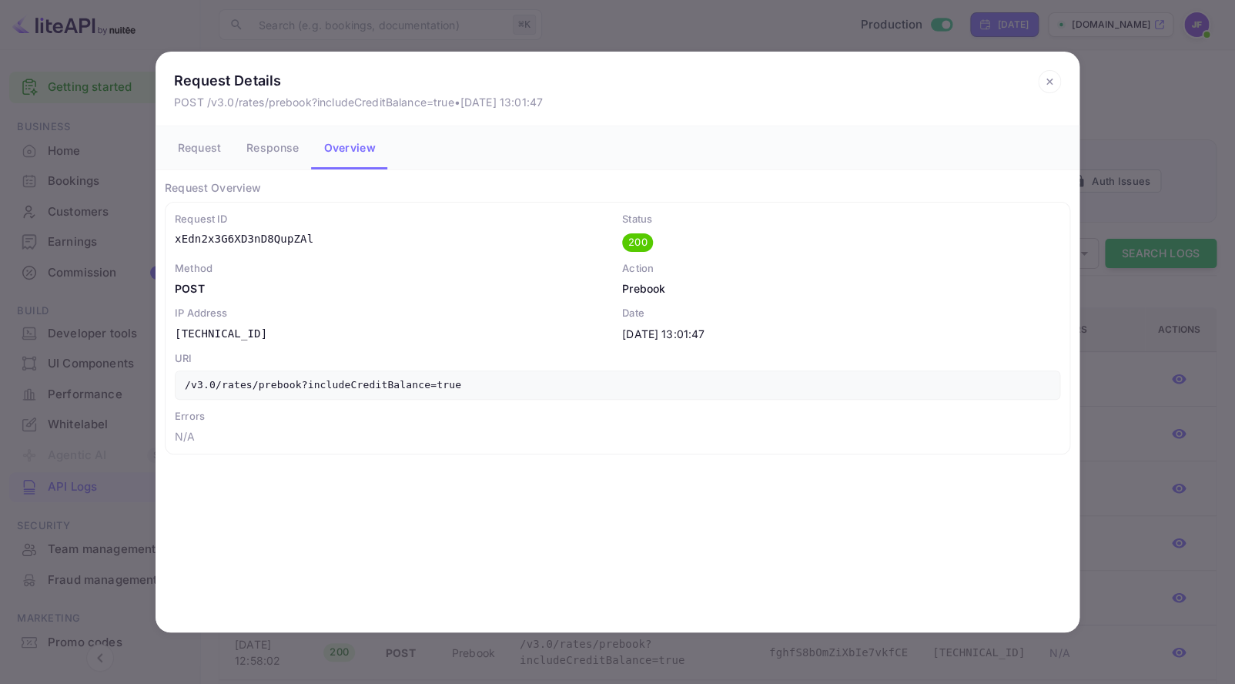
scroll to position [0, 0]
click at [1045, 86] on icon at bounding box center [1049, 81] width 23 height 23
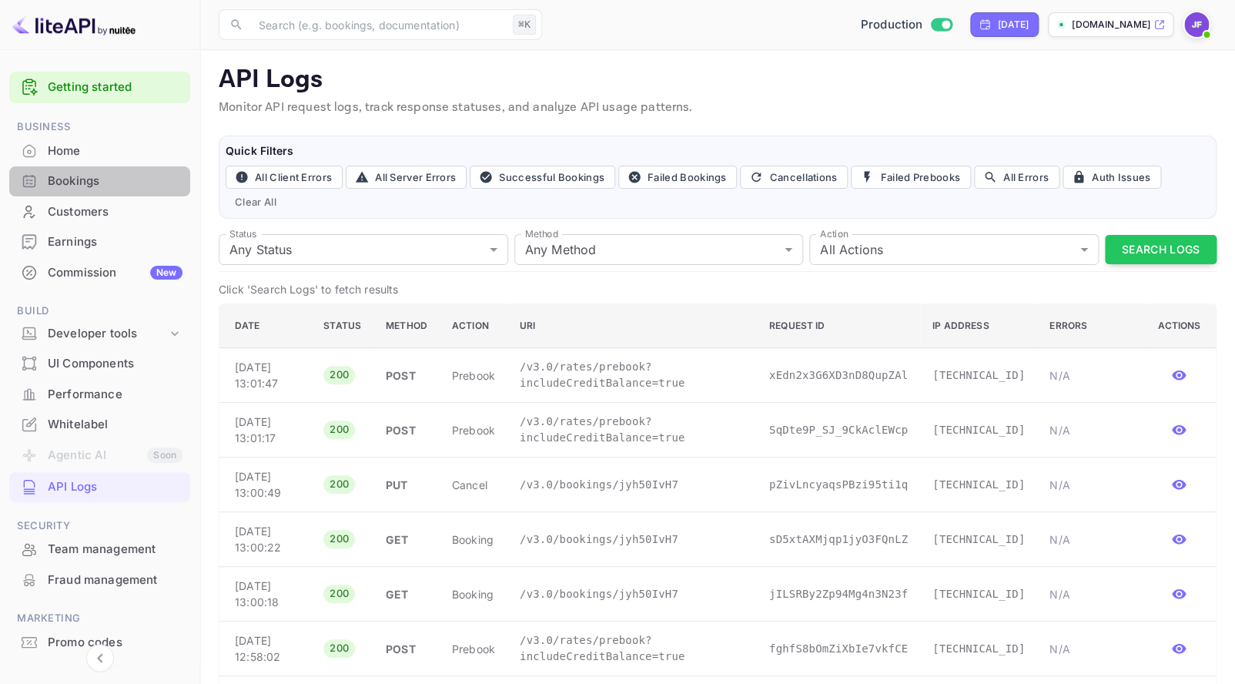
click at [82, 186] on div "Bookings" at bounding box center [115, 181] width 135 height 18
